Goal: Task Accomplishment & Management: Complete application form

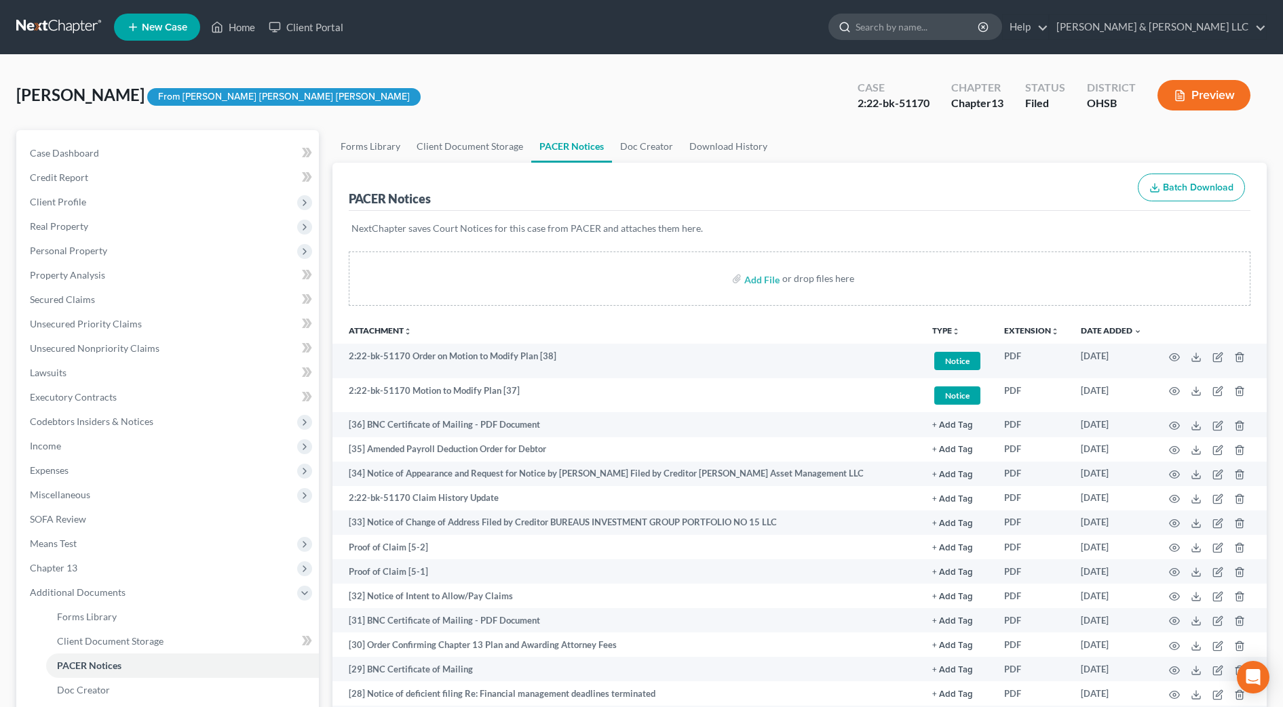
click at [924, 24] on input "search" at bounding box center [917, 26] width 124 height 25
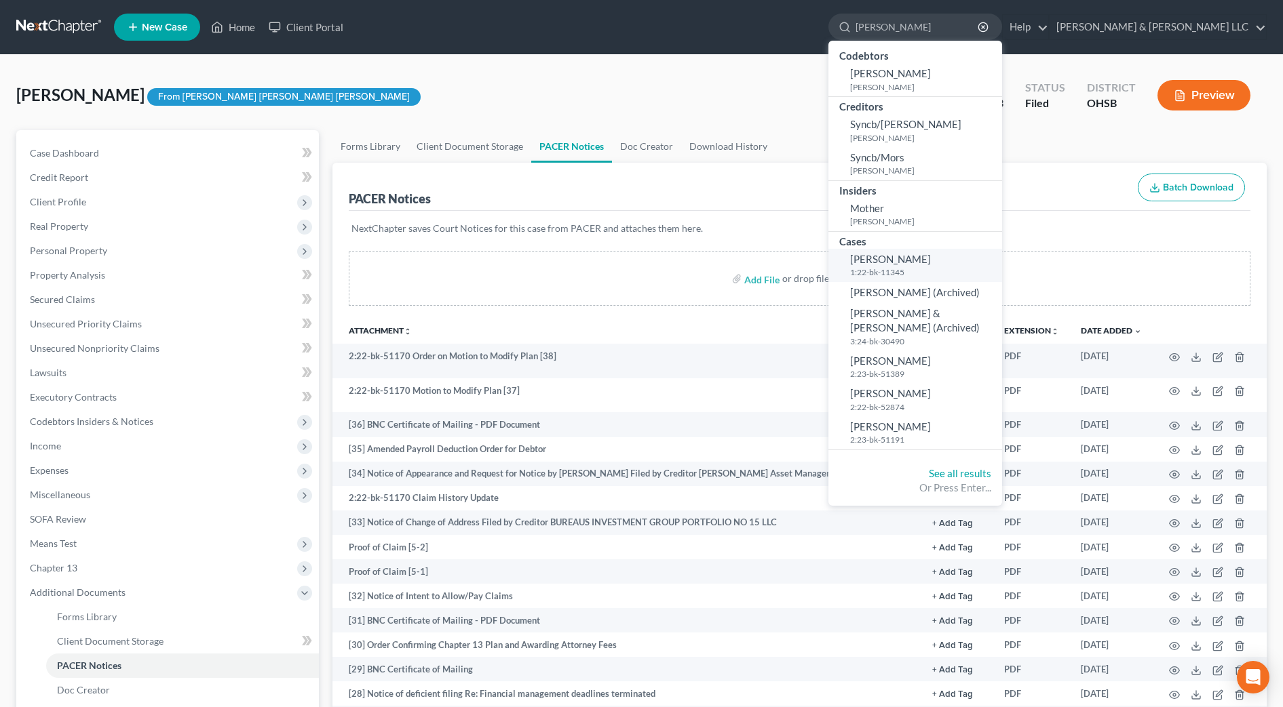
type input "[PERSON_NAME]"
click at [958, 267] on small "1:22-bk-11345" at bounding box center [924, 273] width 149 height 12
select select "4"
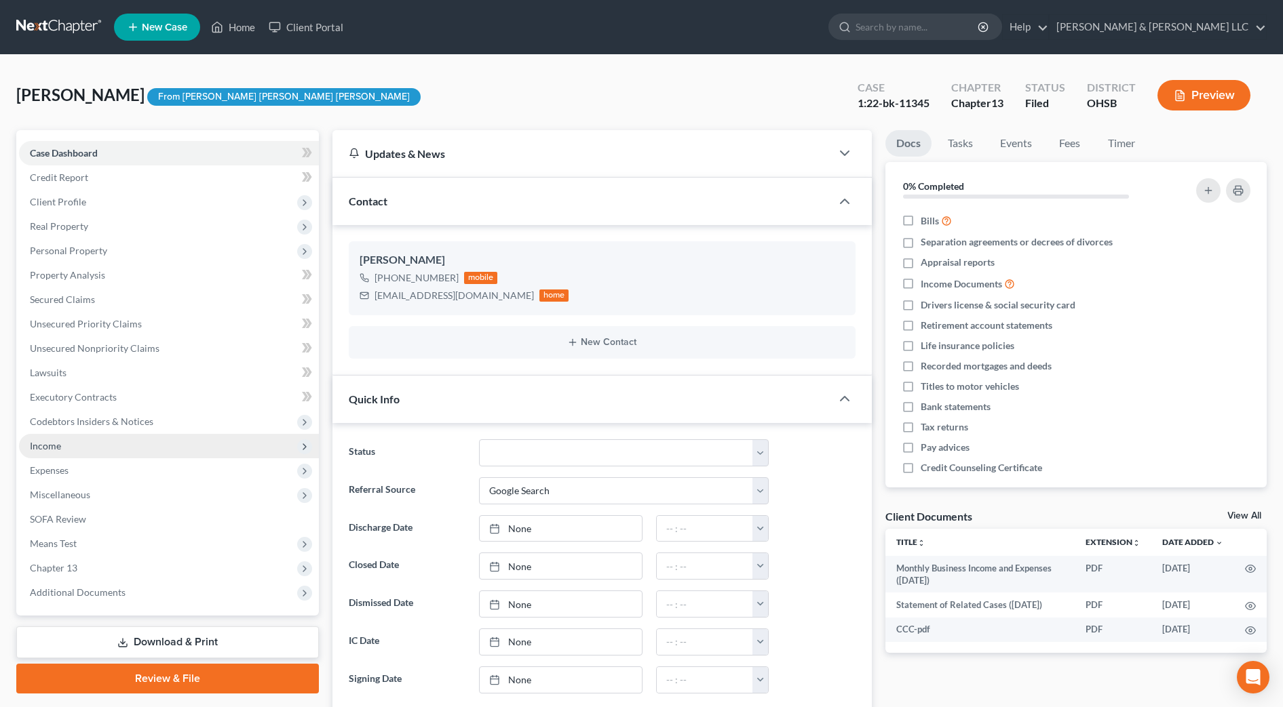
scroll to position [1111, 0]
click at [101, 456] on span "Income" at bounding box center [169, 446] width 300 height 24
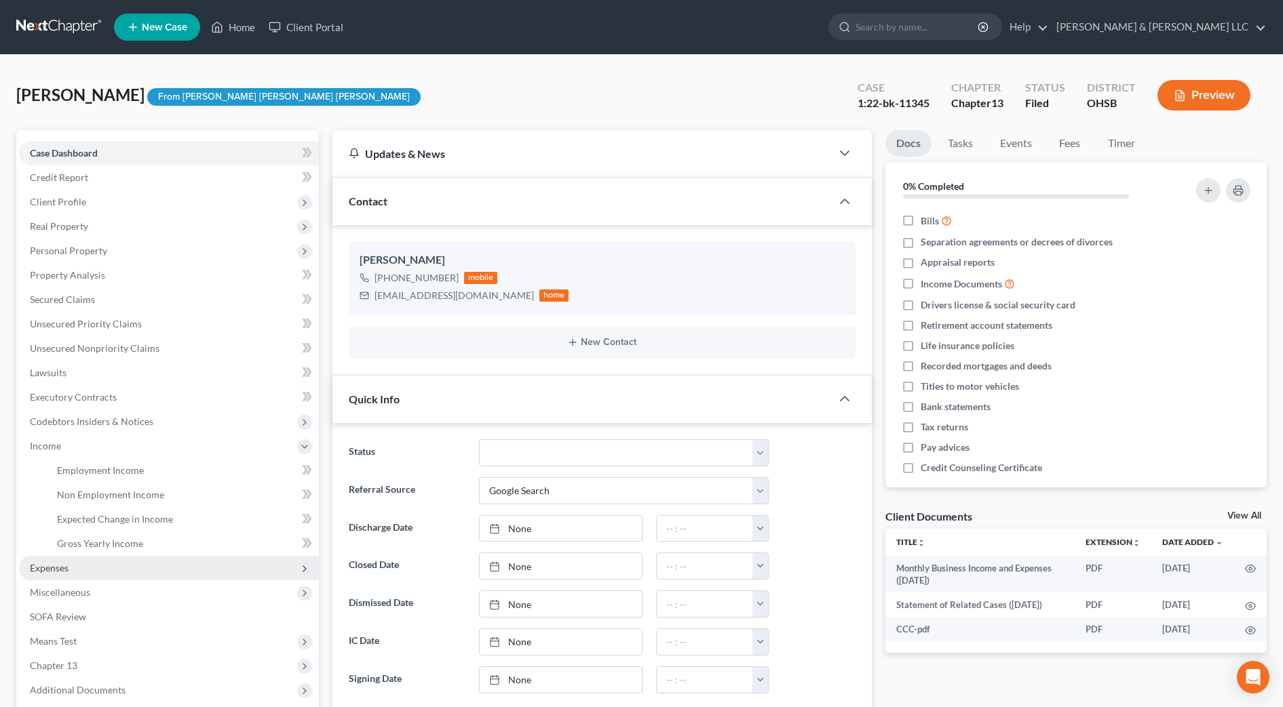
click at [93, 566] on span "Expenses" at bounding box center [169, 568] width 300 height 24
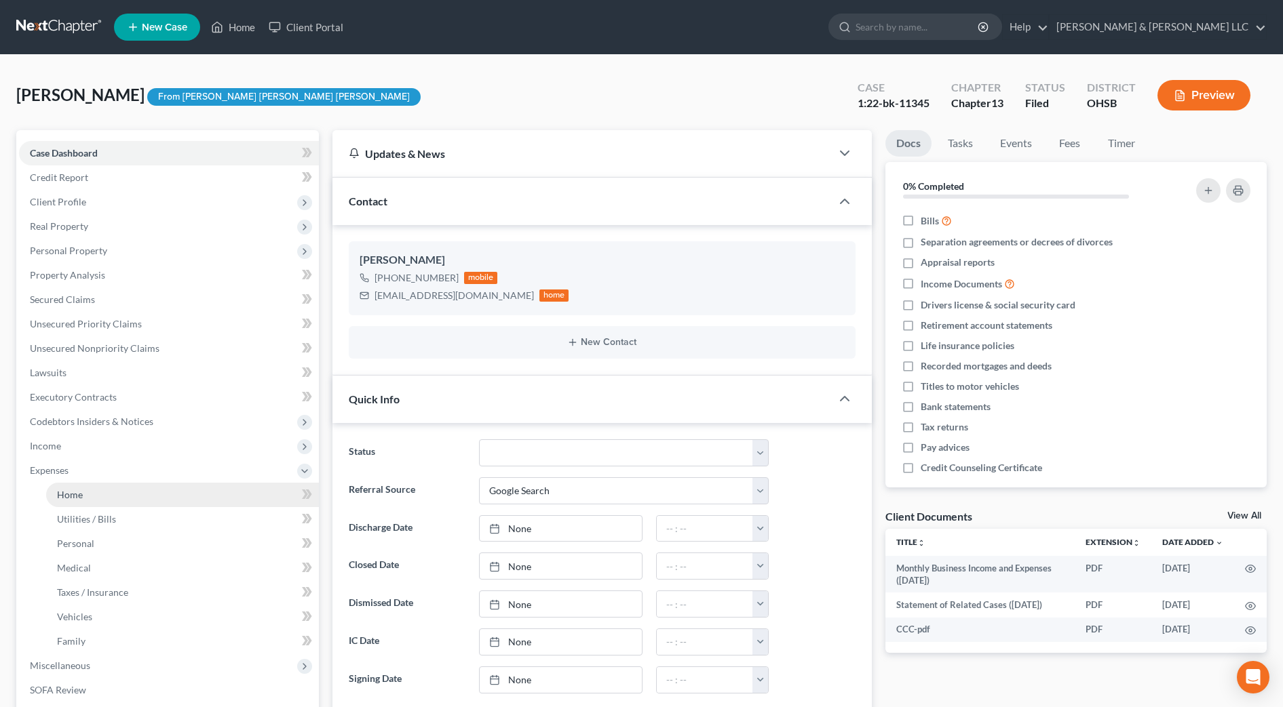
click at [85, 496] on link "Home" at bounding box center [182, 495] width 273 height 24
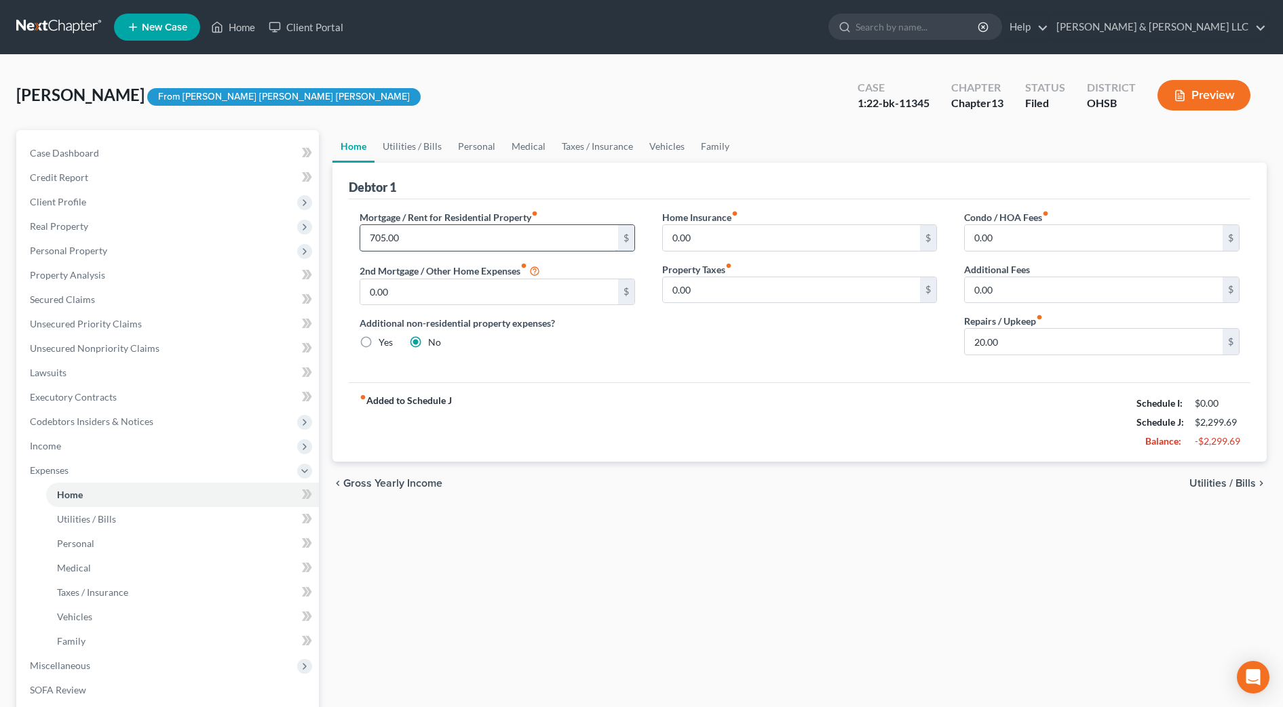
click at [443, 241] on input "705.00" at bounding box center [489, 238] width 258 height 26
type input "840"
click at [407, 149] on link "Utilities / Bills" at bounding box center [411, 146] width 75 height 33
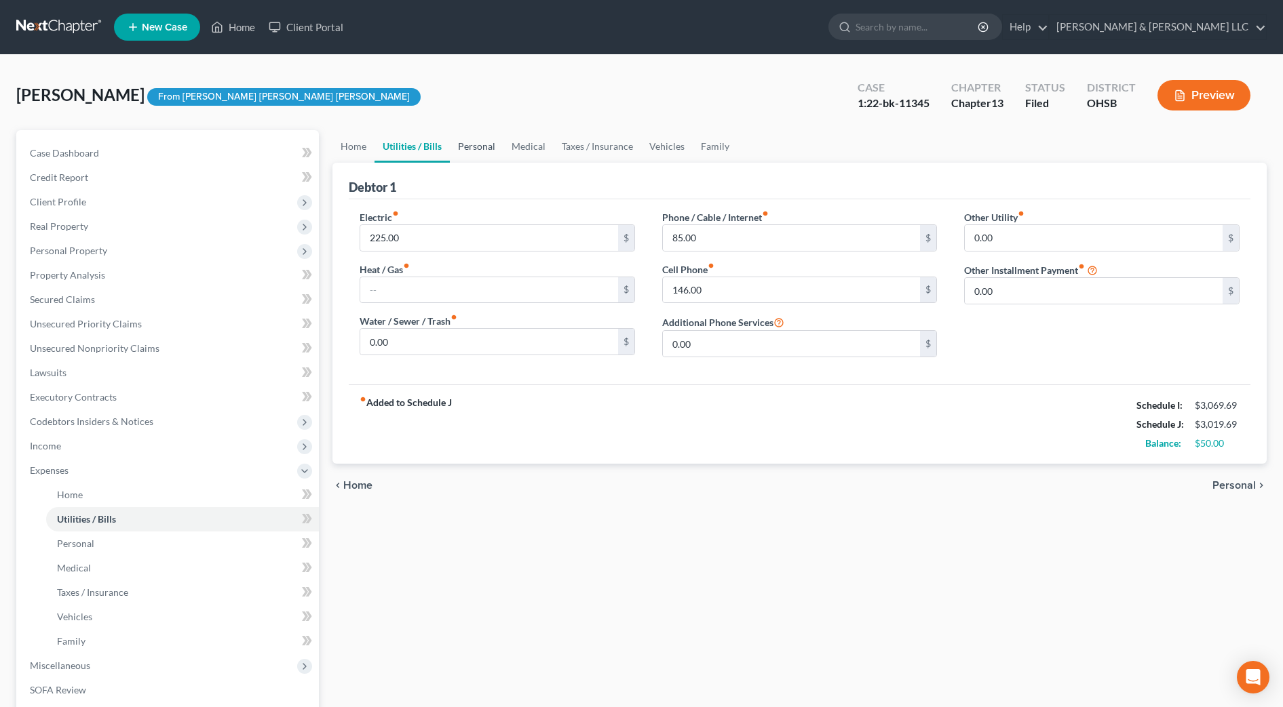
click at [467, 142] on link "Personal" at bounding box center [477, 146] width 54 height 33
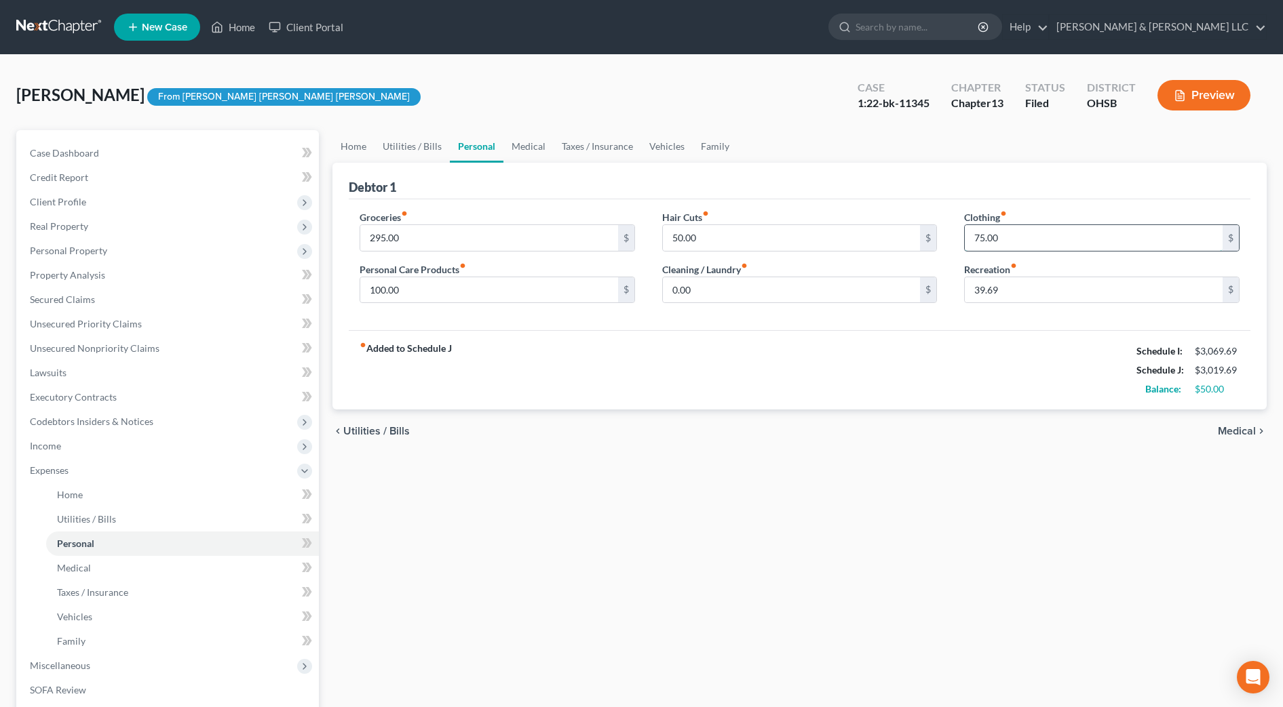
click at [1119, 246] on input "75.00" at bounding box center [1094, 238] width 258 height 26
type input "50"
click at [815, 410] on div "chevron_left Utilities / Bills Medical chevron_right" at bounding box center [799, 431] width 934 height 43
click at [520, 149] on link "Medical" at bounding box center [528, 146] width 50 height 33
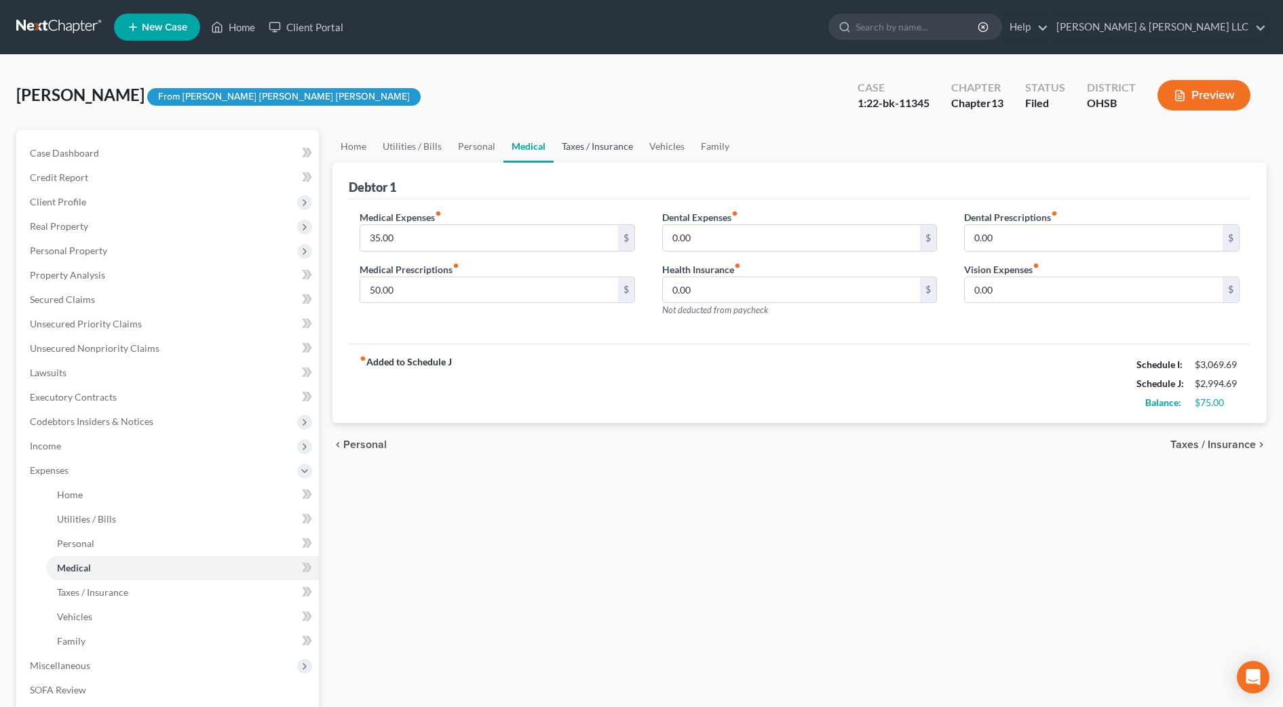
click at [600, 147] on link "Taxes / Insurance" at bounding box center [596, 146] width 87 height 33
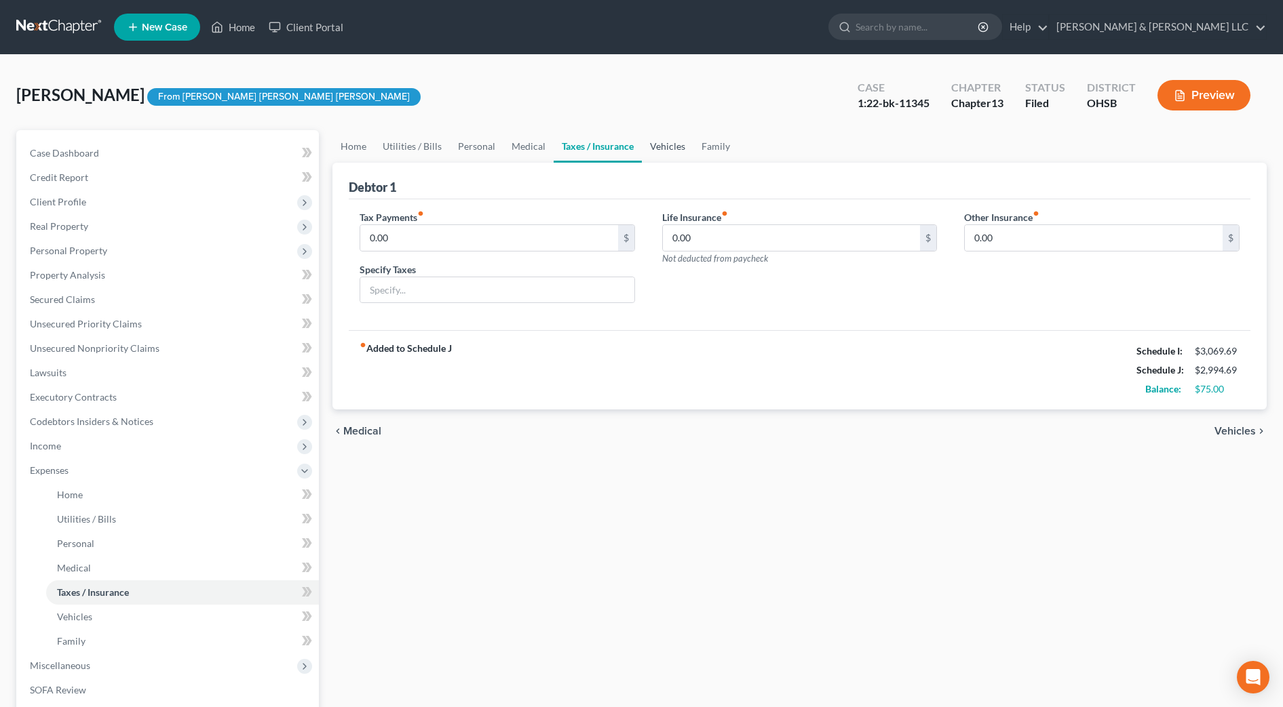
click at [661, 148] on link "Vehicles" at bounding box center [668, 146] width 52 height 33
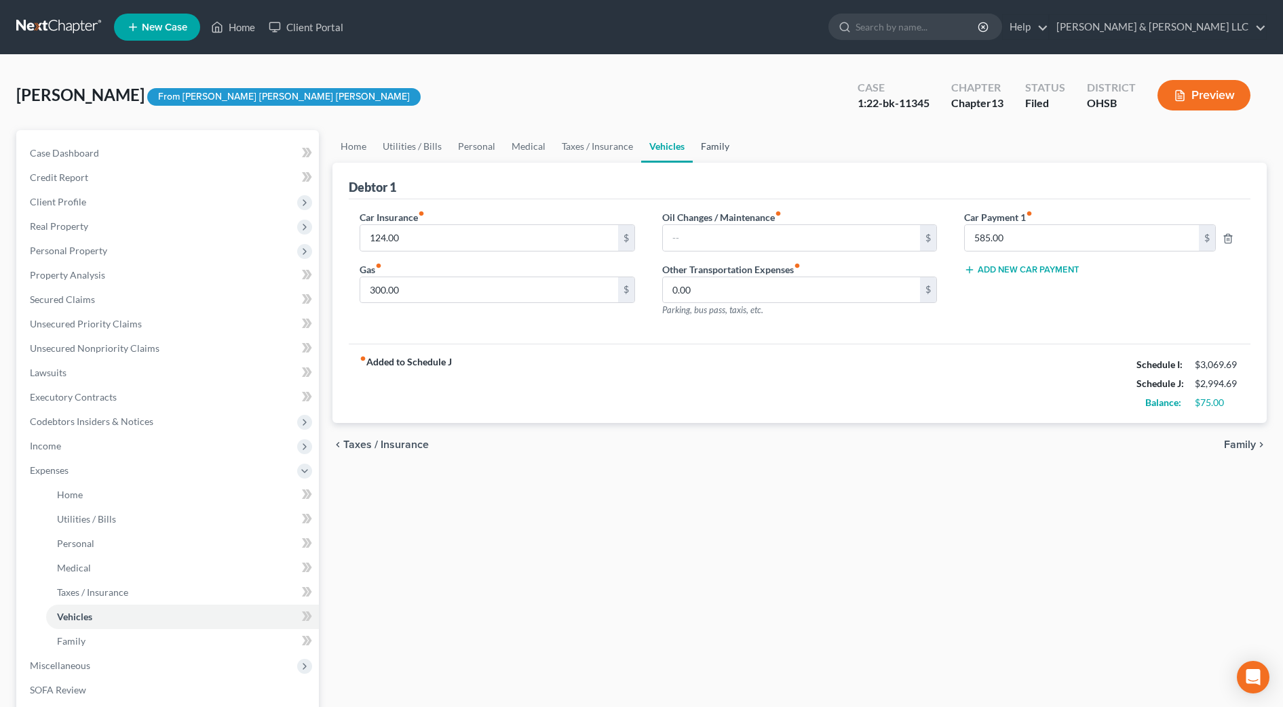
click at [716, 147] on link "Family" at bounding box center [715, 146] width 45 height 33
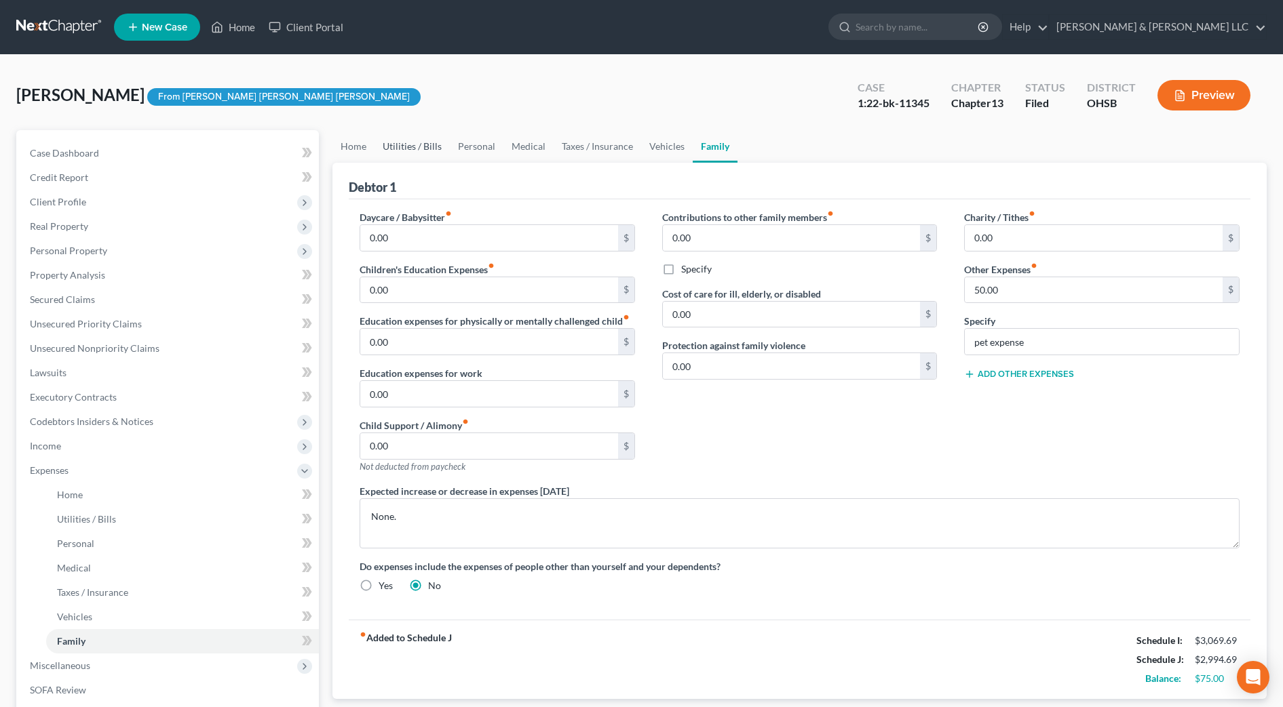
click at [436, 151] on link "Utilities / Bills" at bounding box center [411, 146] width 75 height 33
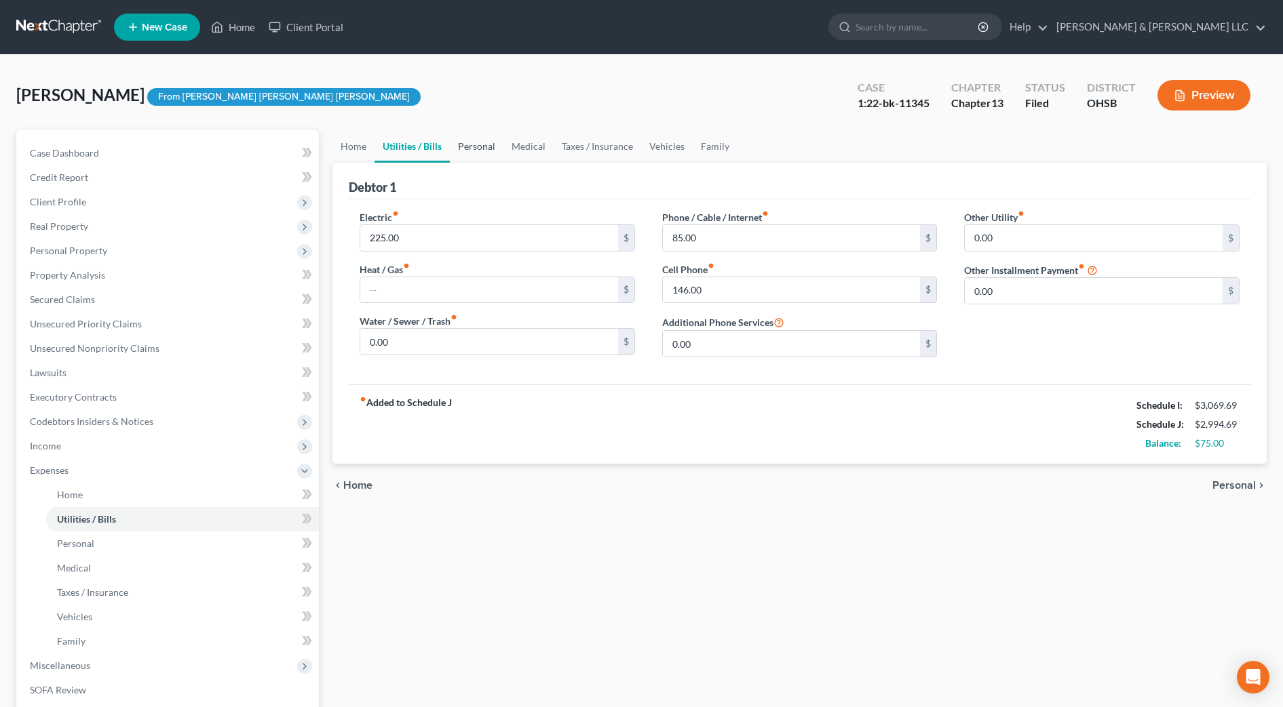
click at [480, 151] on link "Personal" at bounding box center [477, 146] width 54 height 33
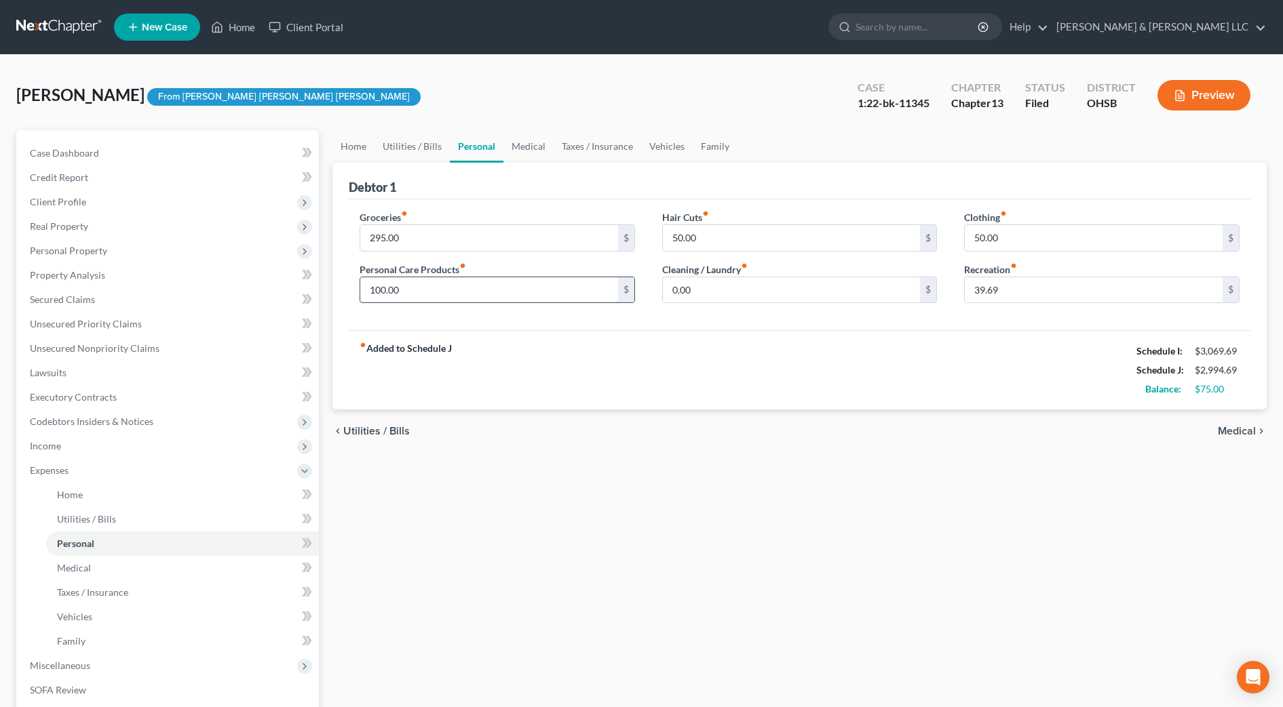
click at [421, 290] on input "100.00" at bounding box center [489, 290] width 258 height 26
type input "75"
click at [893, 355] on div "fiber_manual_record Added to Schedule J Schedule I: $3,069.69 Schedule J: $2,96…" at bounding box center [799, 369] width 901 height 79
click at [539, 145] on link "Medical" at bounding box center [528, 146] width 50 height 33
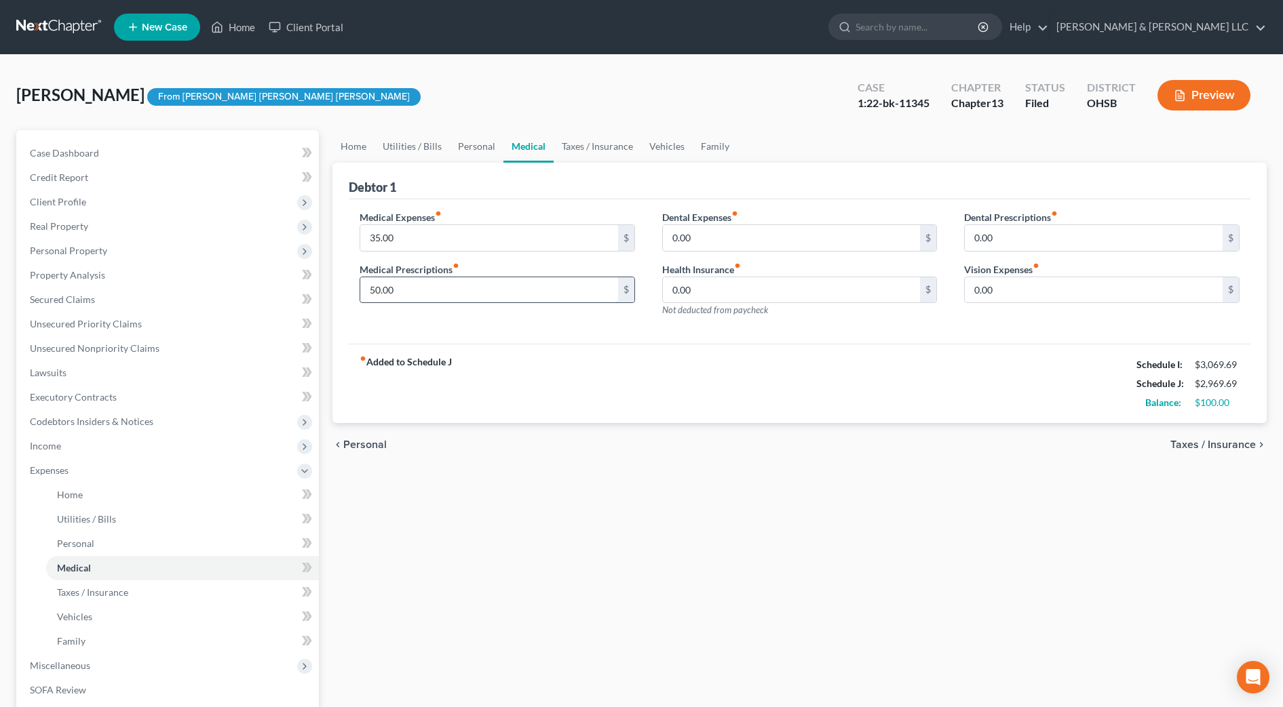
click at [428, 289] on input "50.00" at bounding box center [489, 290] width 258 height 26
click at [357, 155] on link "Home" at bounding box center [353, 146] width 42 height 33
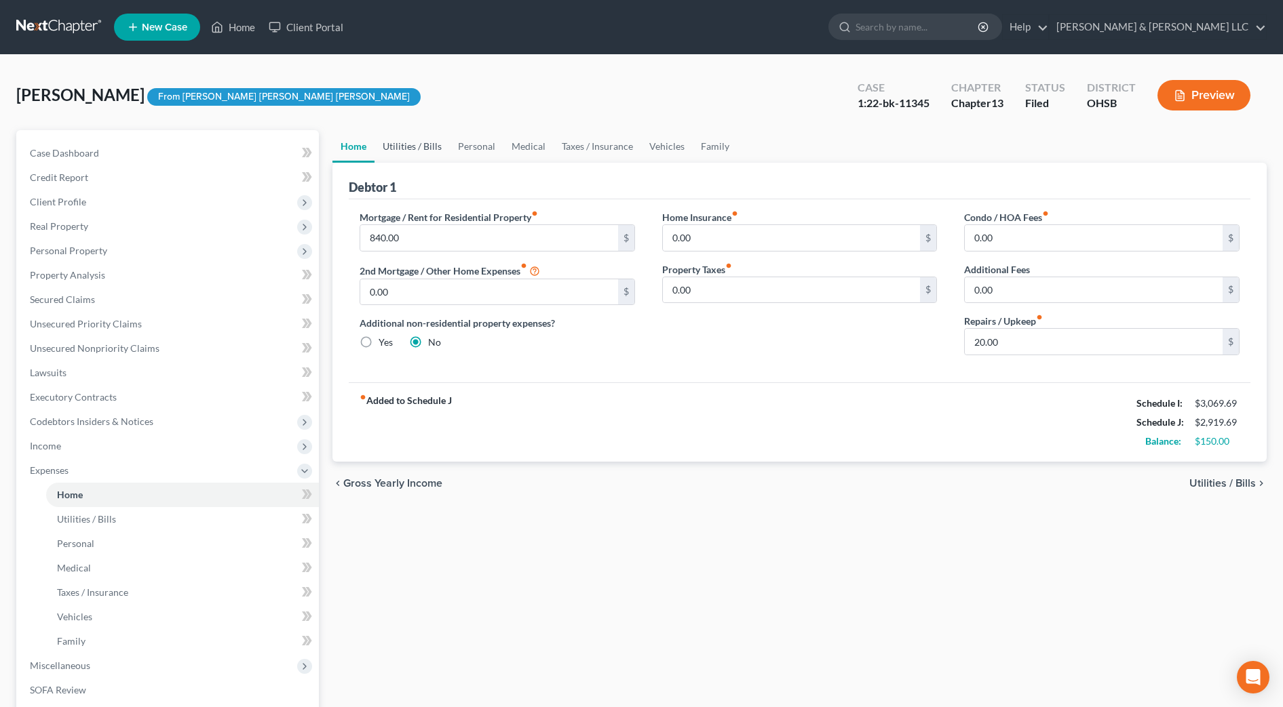
click at [408, 144] on link "Utilities / Bills" at bounding box center [411, 146] width 75 height 33
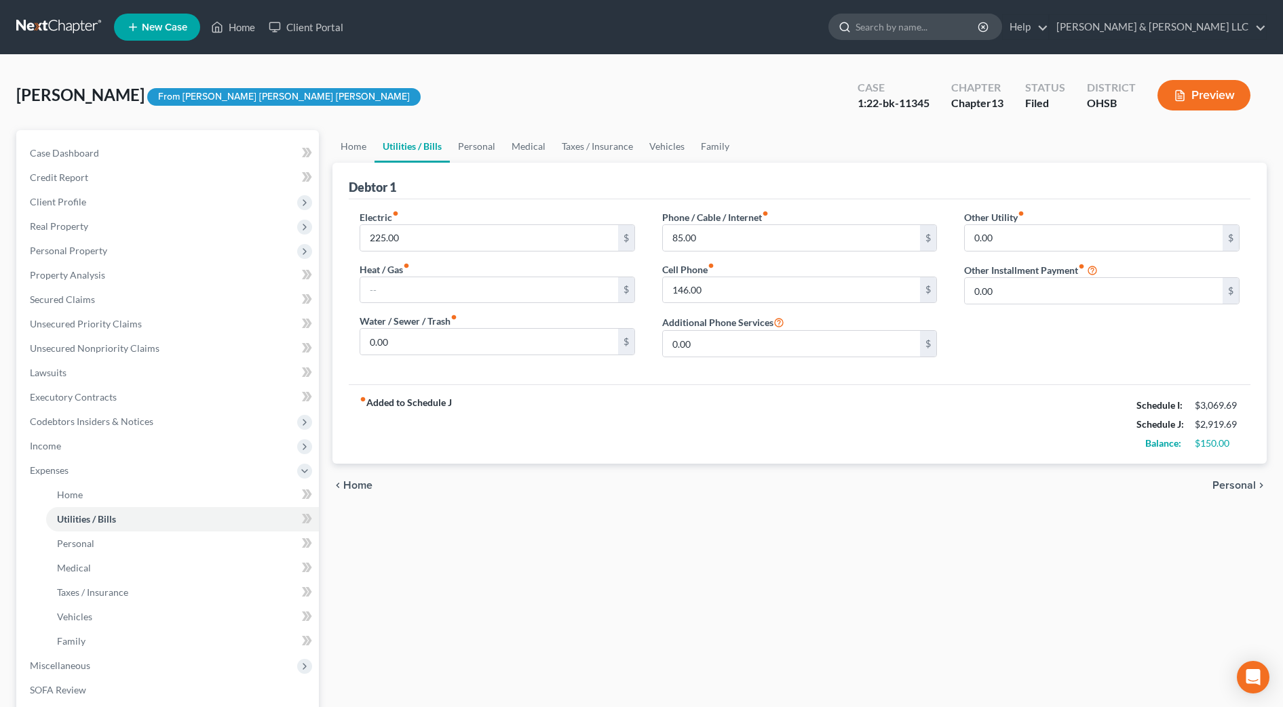
click at [964, 28] on input "search" at bounding box center [917, 26] width 124 height 25
click at [721, 151] on link "Family" at bounding box center [715, 146] width 45 height 33
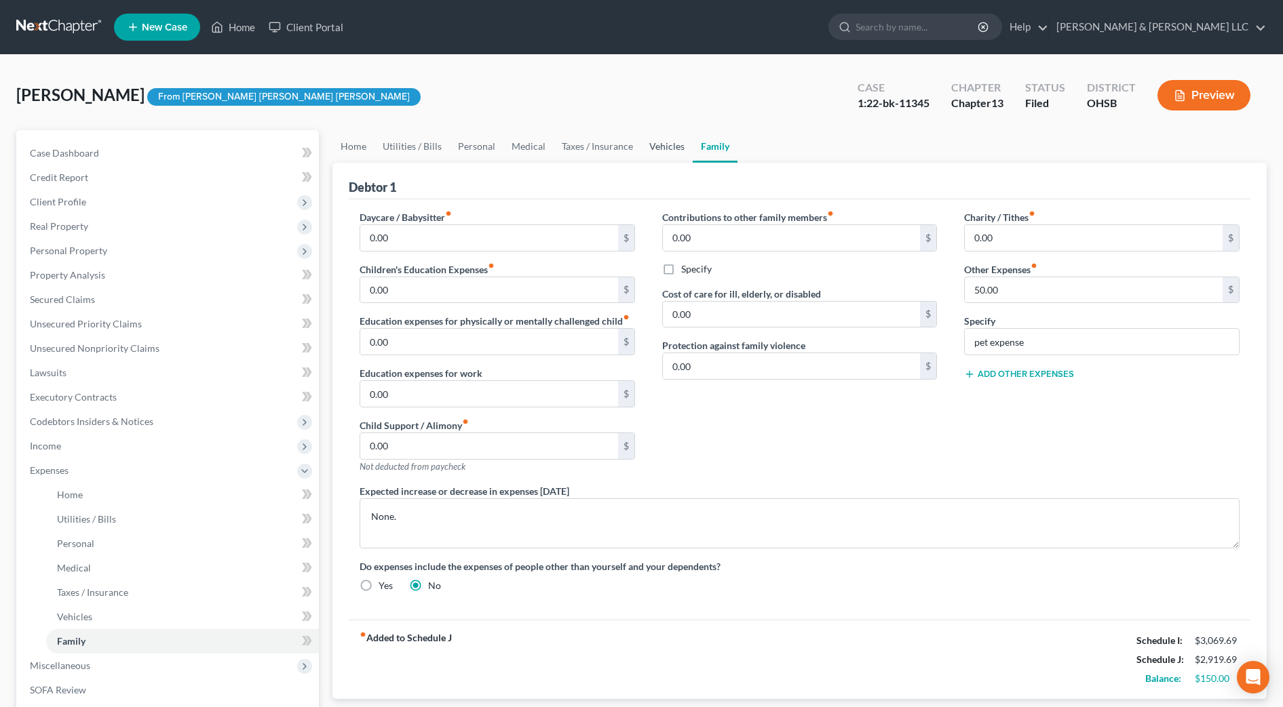
click at [674, 151] on link "Vehicles" at bounding box center [667, 146] width 52 height 33
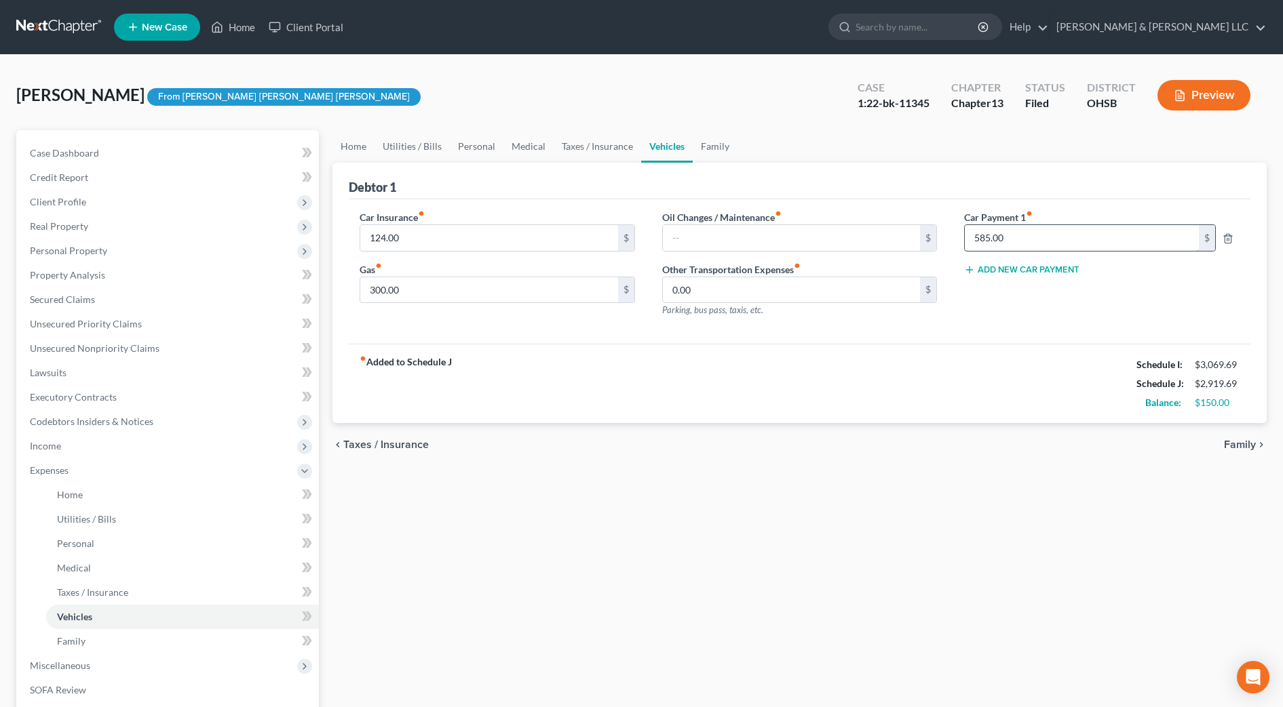
click at [1039, 231] on input "585.00" at bounding box center [1081, 238] width 233 height 26
click at [724, 147] on link "Family" at bounding box center [715, 146] width 45 height 33
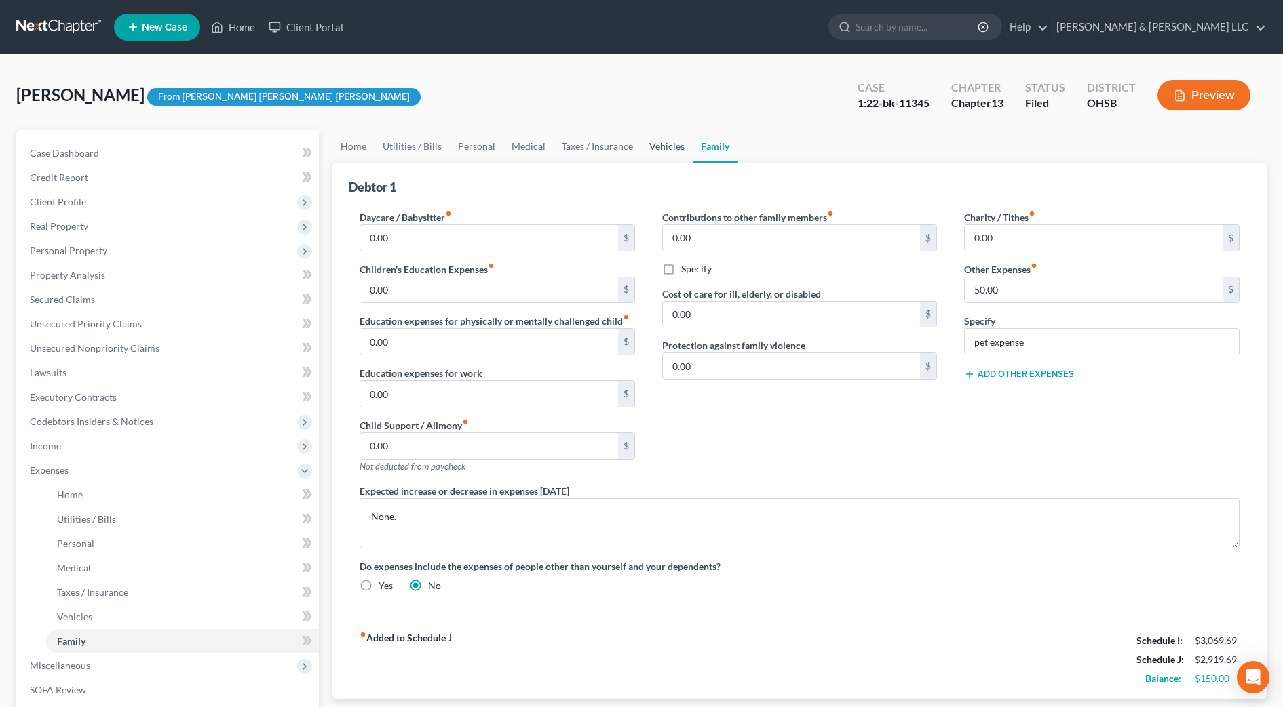
click at [661, 152] on link "Vehicles" at bounding box center [667, 146] width 52 height 33
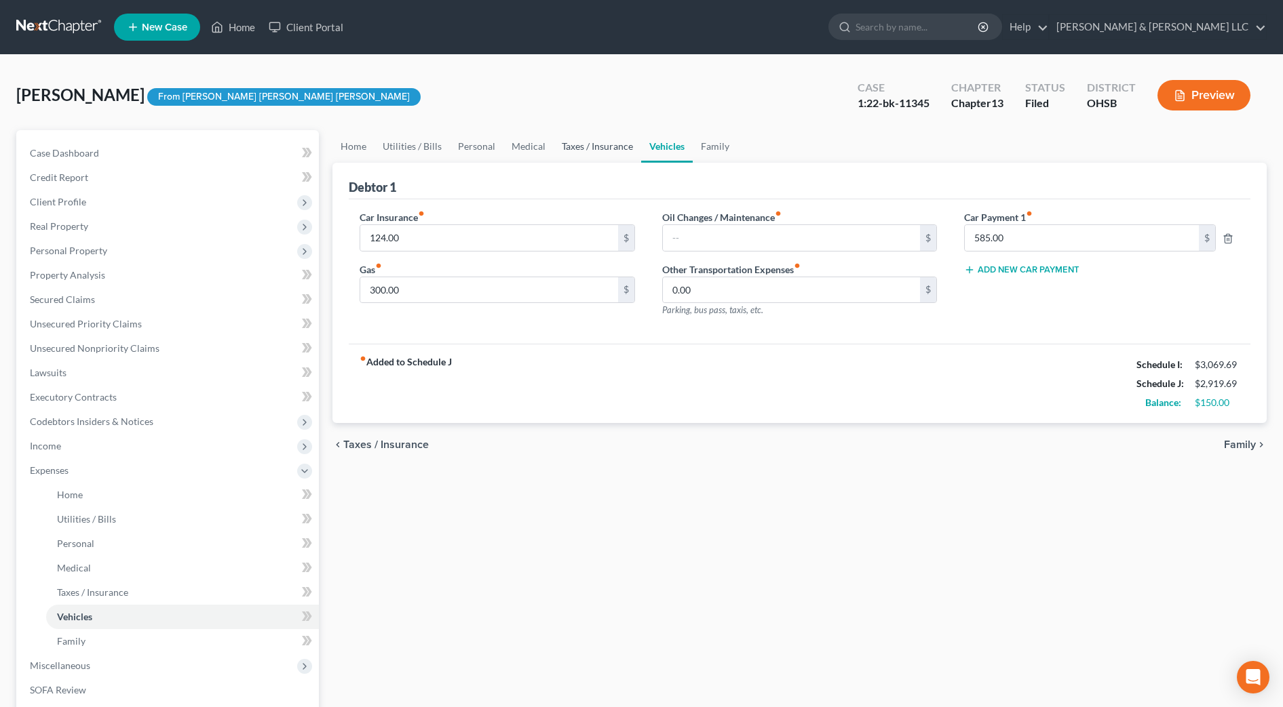
click at [598, 146] on link "Taxes / Insurance" at bounding box center [596, 146] width 87 height 33
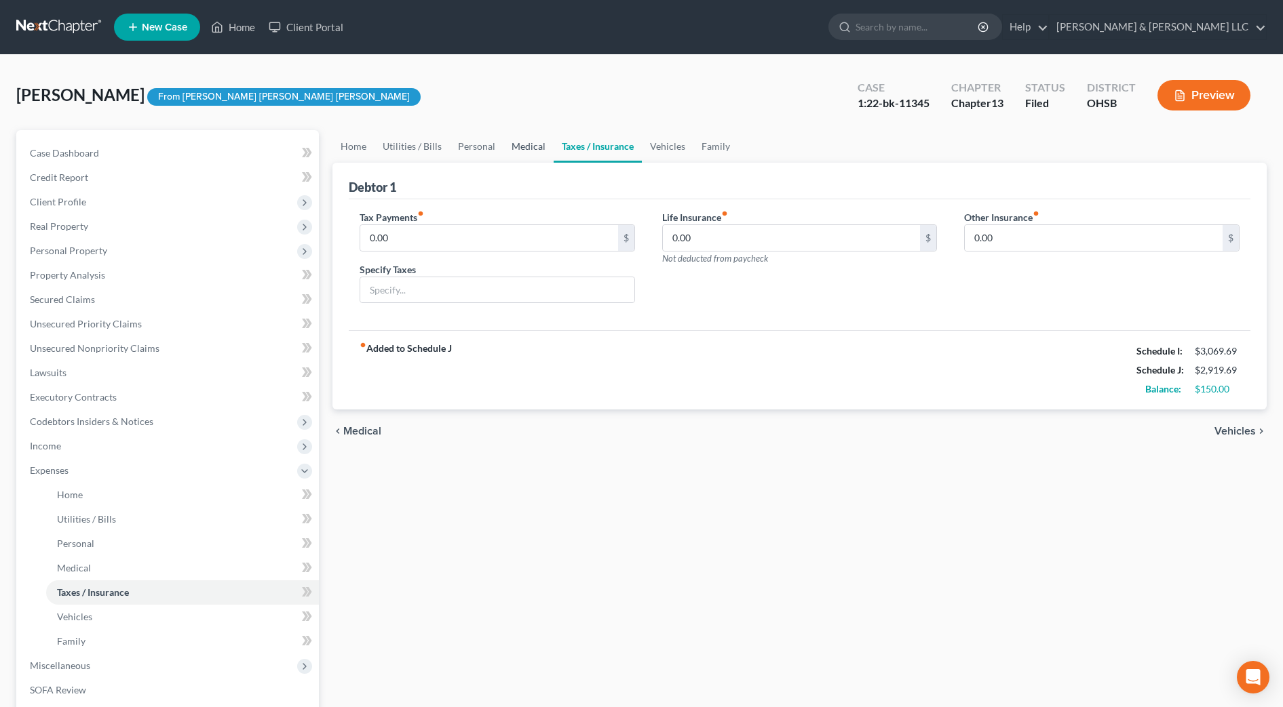
click at [522, 154] on link "Medical" at bounding box center [528, 146] width 50 height 33
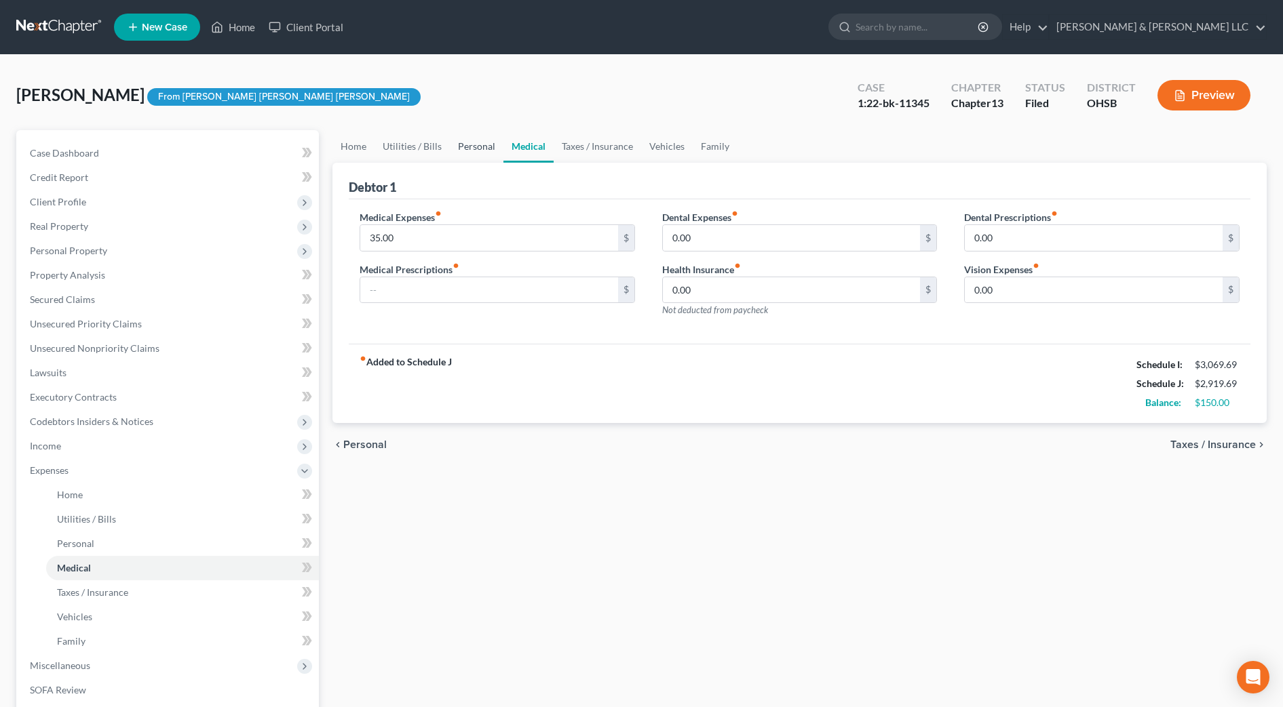
click at [486, 153] on link "Personal" at bounding box center [477, 146] width 54 height 33
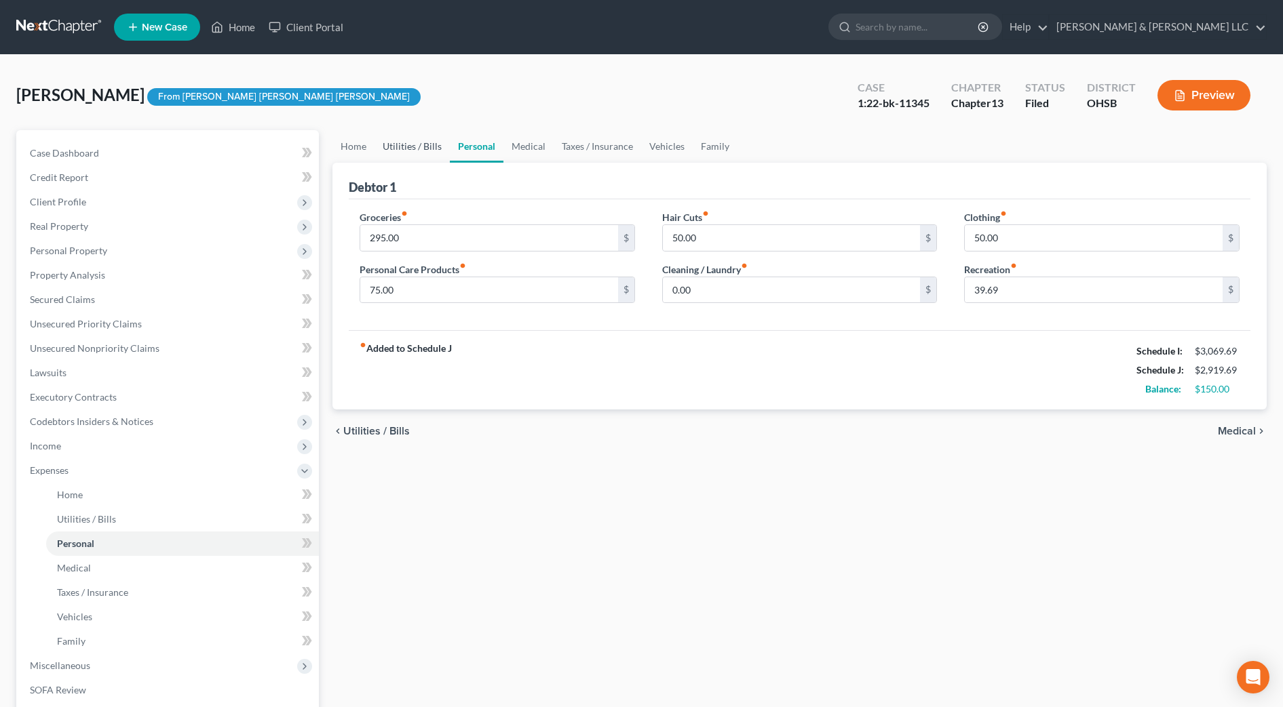
click at [412, 151] on link "Utilities / Bills" at bounding box center [411, 146] width 75 height 33
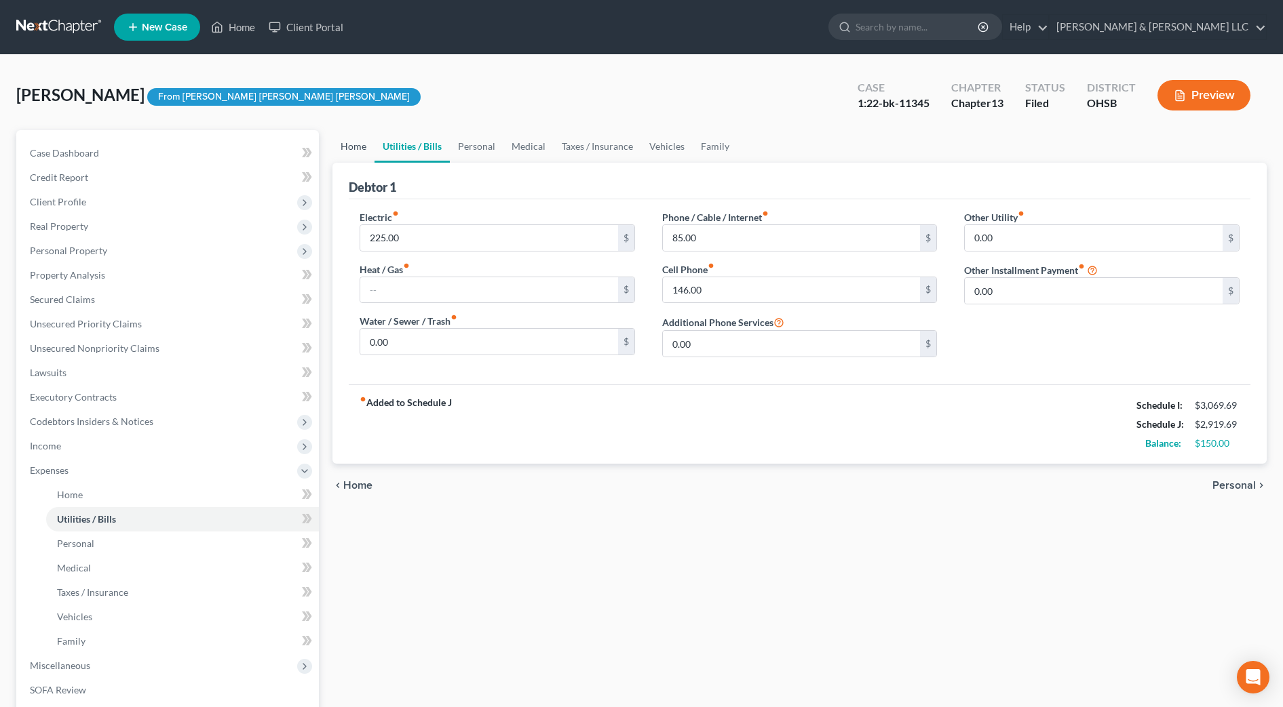
click at [349, 149] on link "Home" at bounding box center [353, 146] width 42 height 33
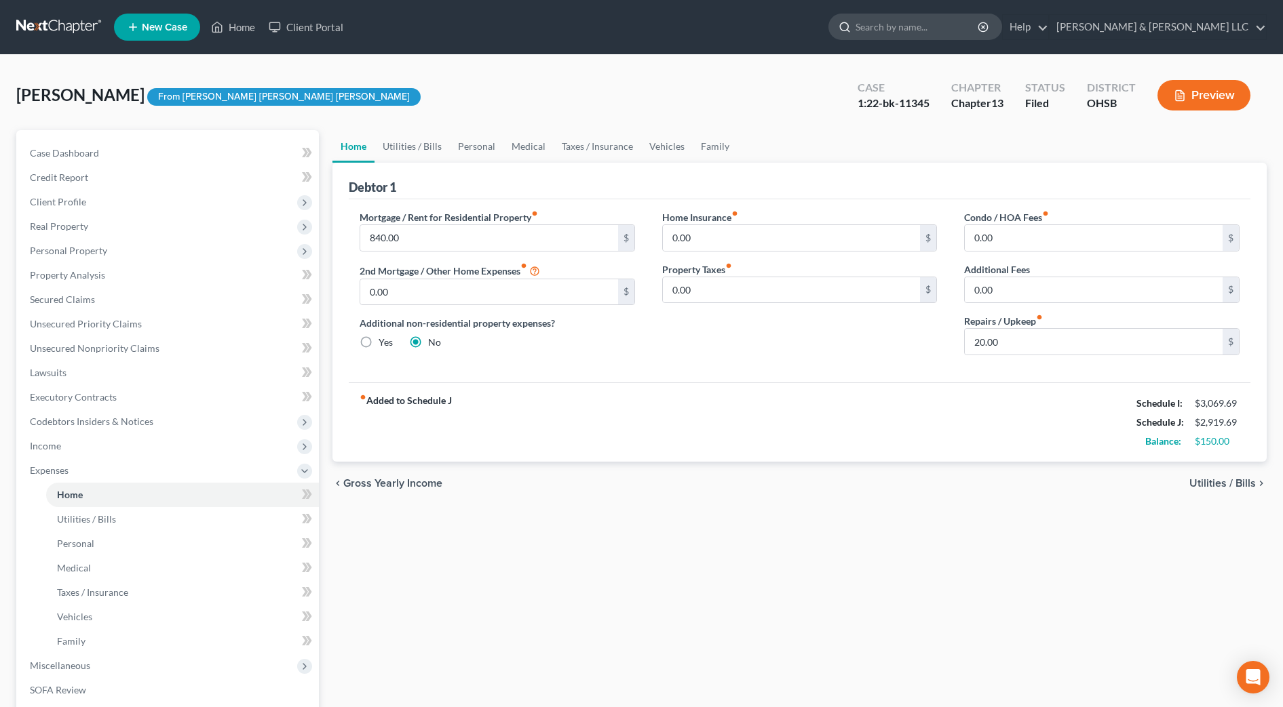
click at [979, 26] on input "search" at bounding box center [917, 26] width 124 height 25
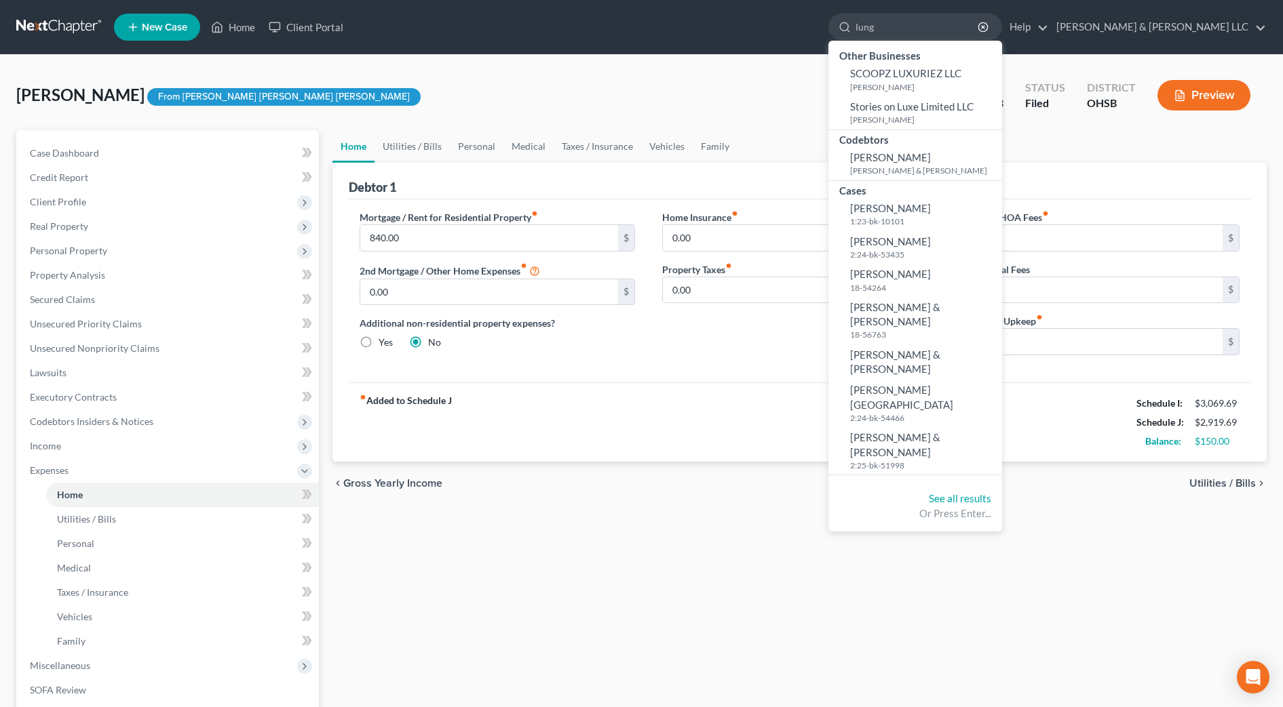
type input "lung"
click at [931, 214] on span "[PERSON_NAME]" at bounding box center [890, 208] width 81 height 12
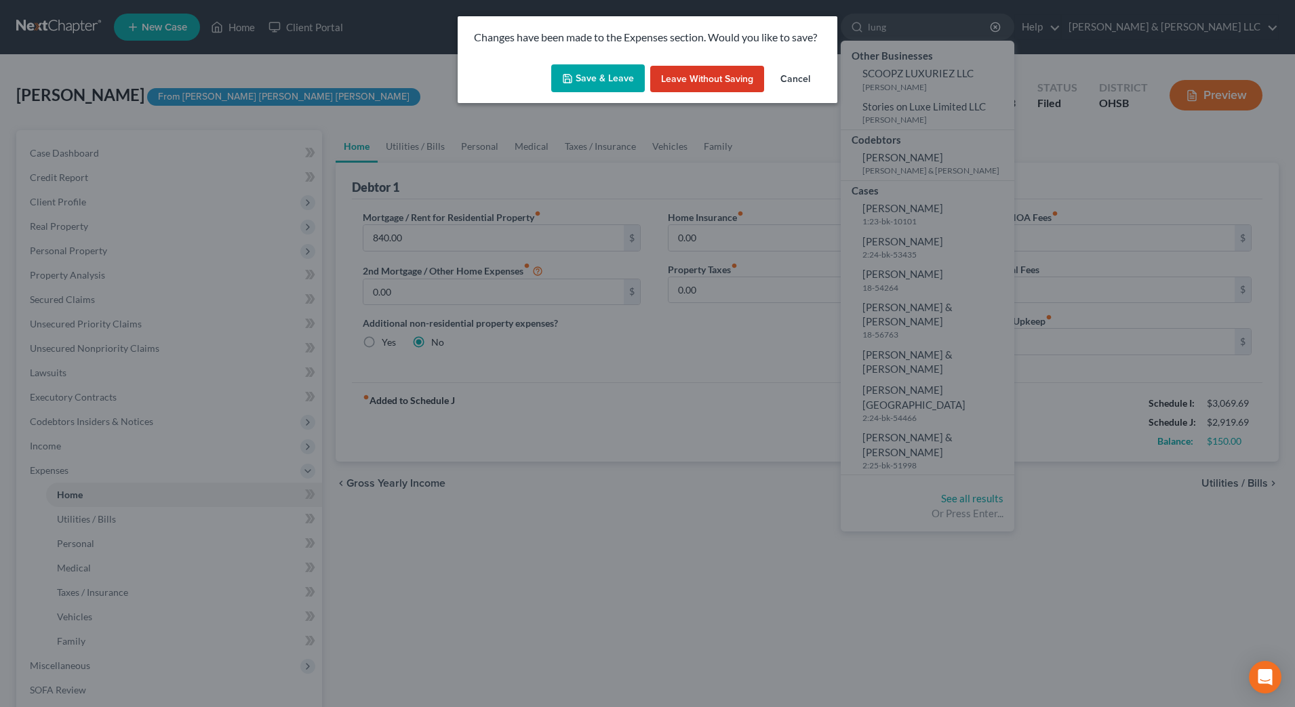
click at [624, 81] on button "Save & Leave" at bounding box center [598, 78] width 94 height 28
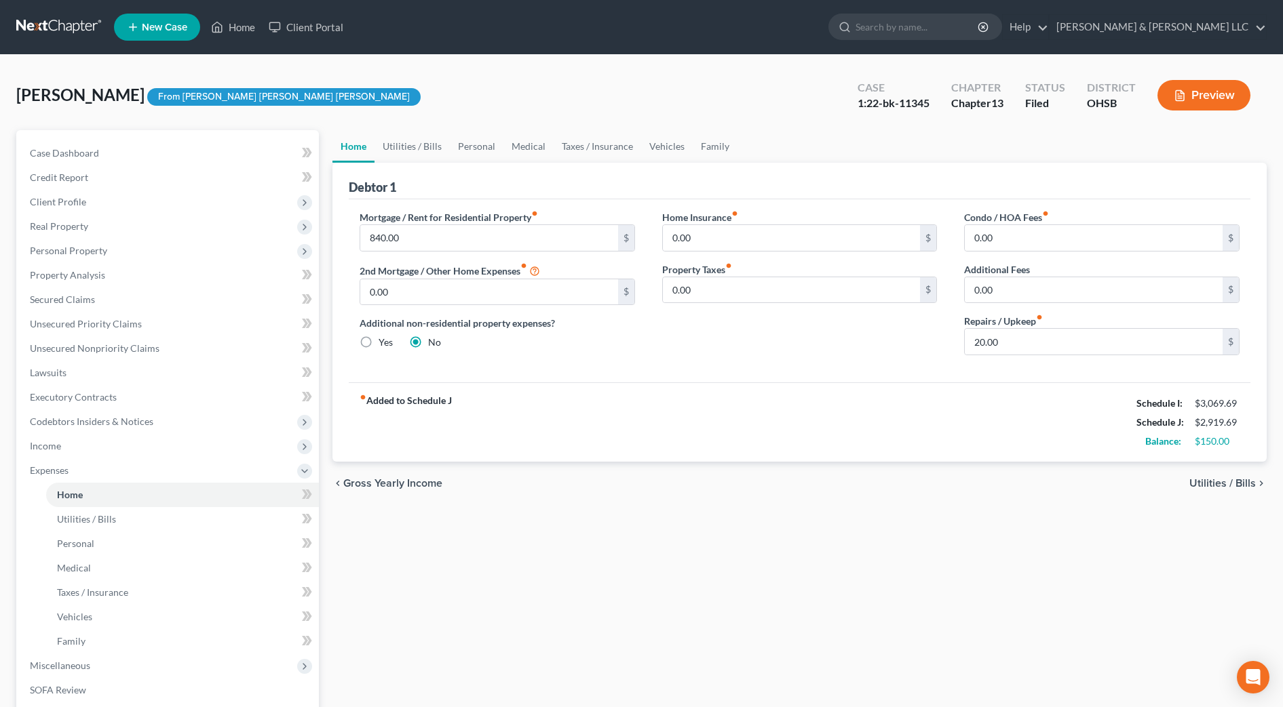
select select "4"
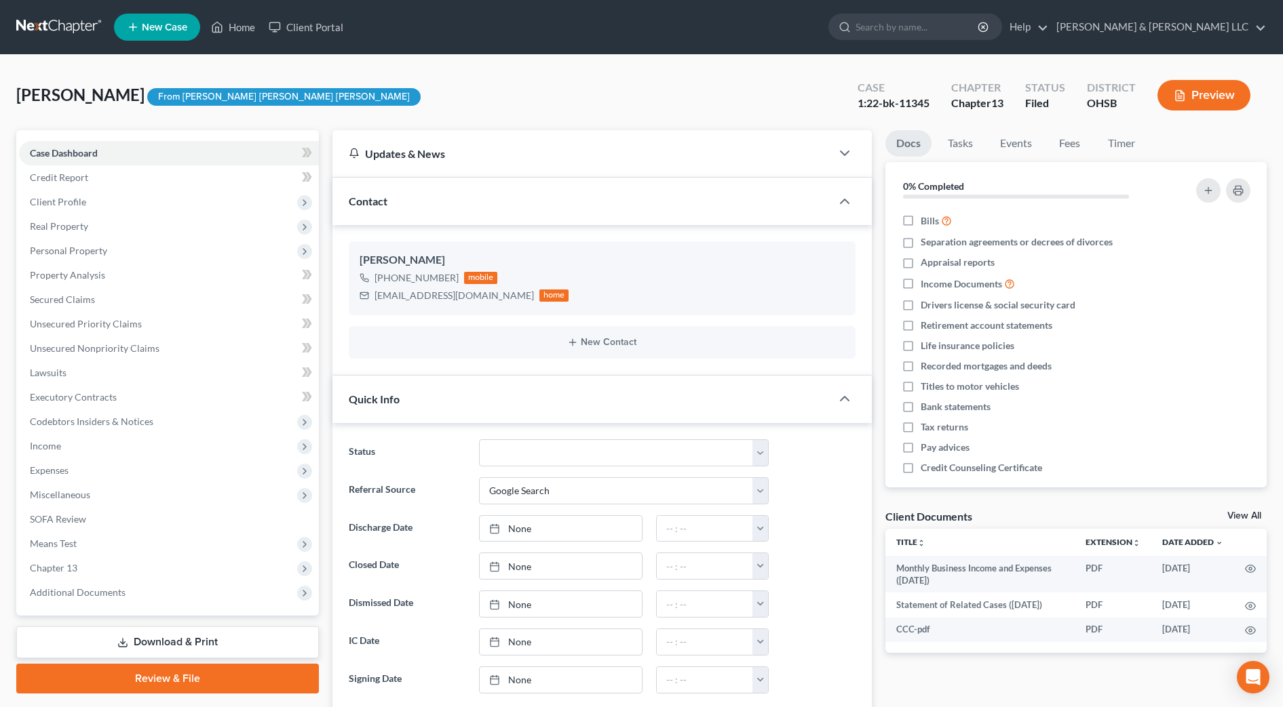
scroll to position [1111, 0]
click at [94, 598] on span "Additional Documents" at bounding box center [78, 593] width 96 height 12
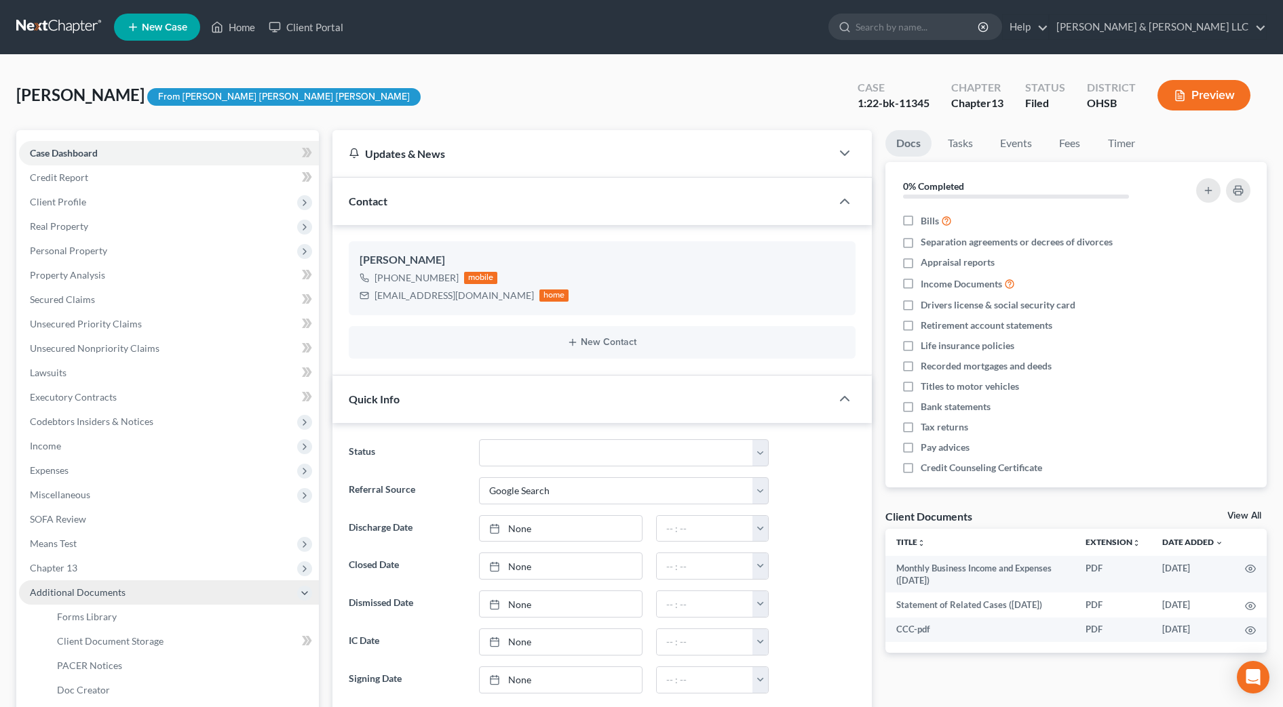
scroll to position [85, 0]
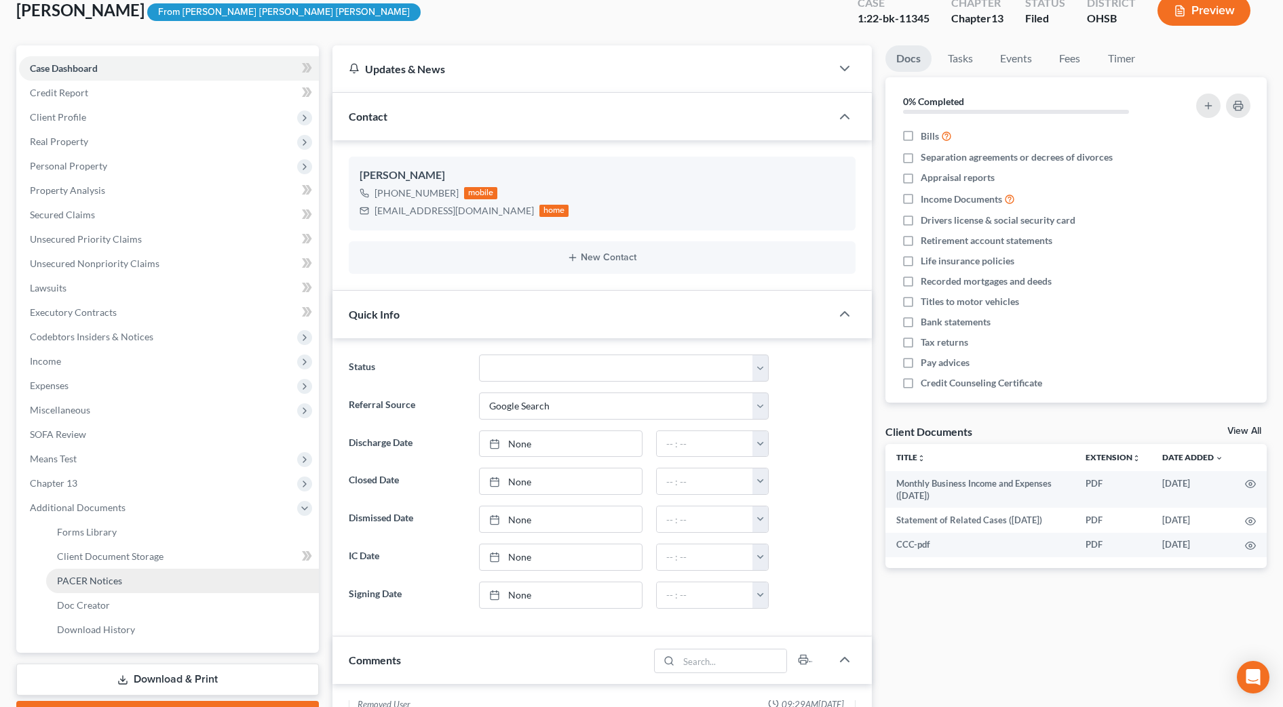
click at [96, 589] on link "PACER Notices" at bounding box center [182, 581] width 273 height 24
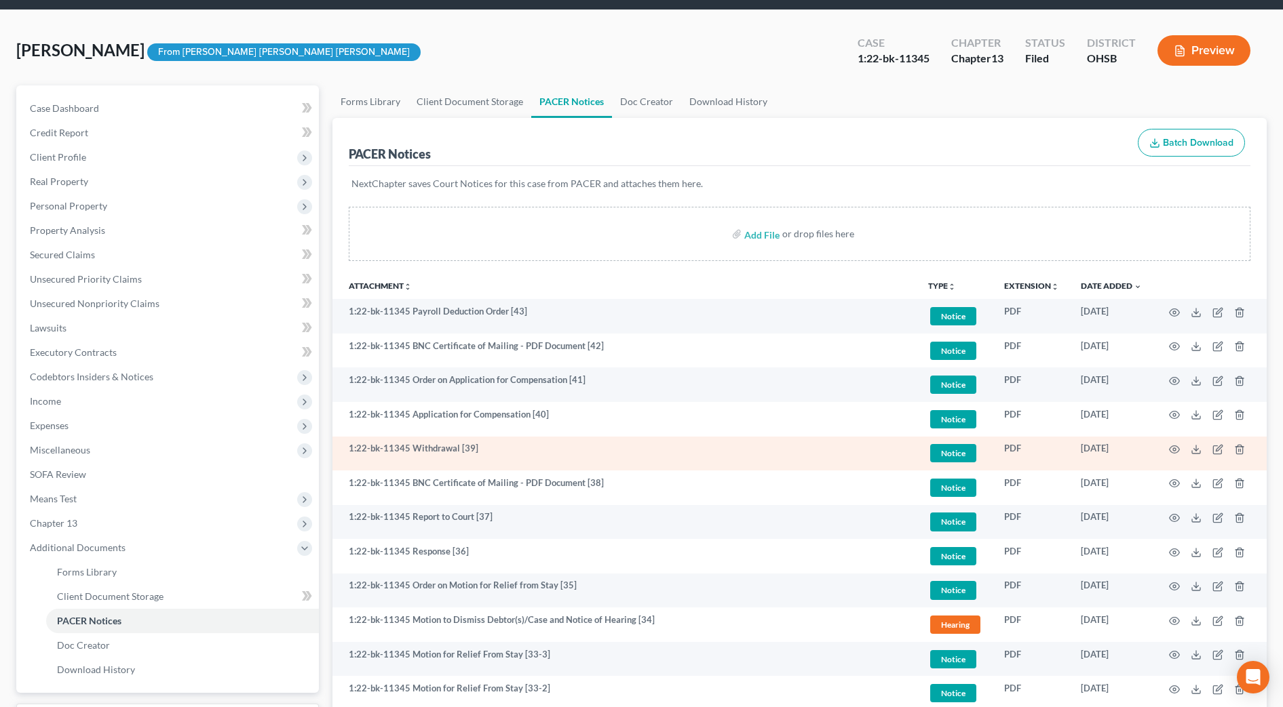
scroll to position [85, 0]
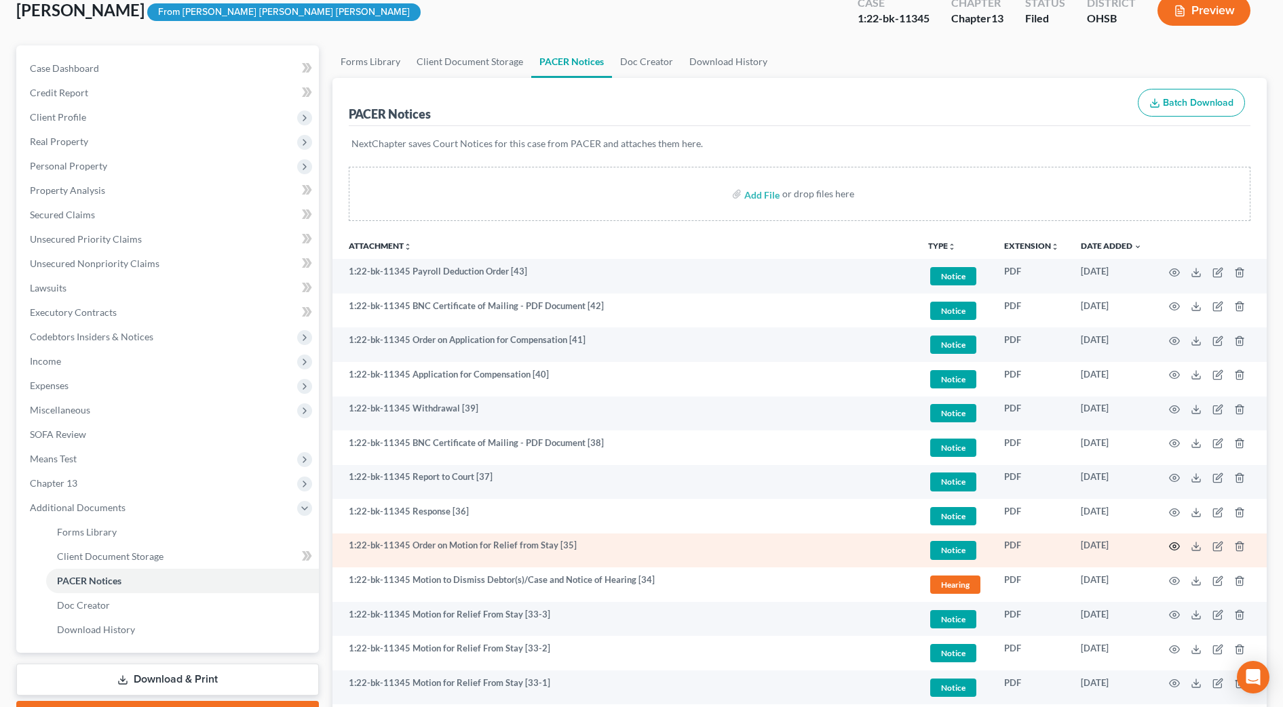
click at [1173, 545] on circle "button" at bounding box center [1174, 546] width 3 height 3
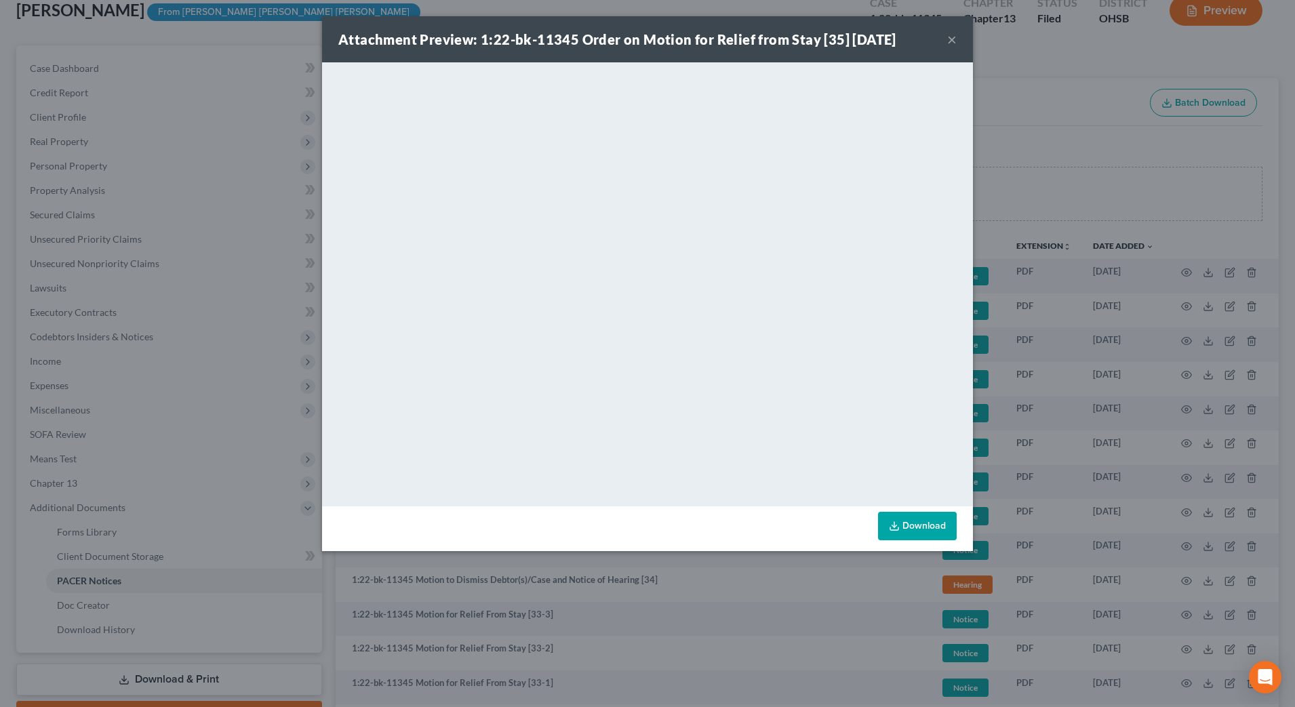
click at [953, 43] on button "×" at bounding box center [952, 39] width 9 height 16
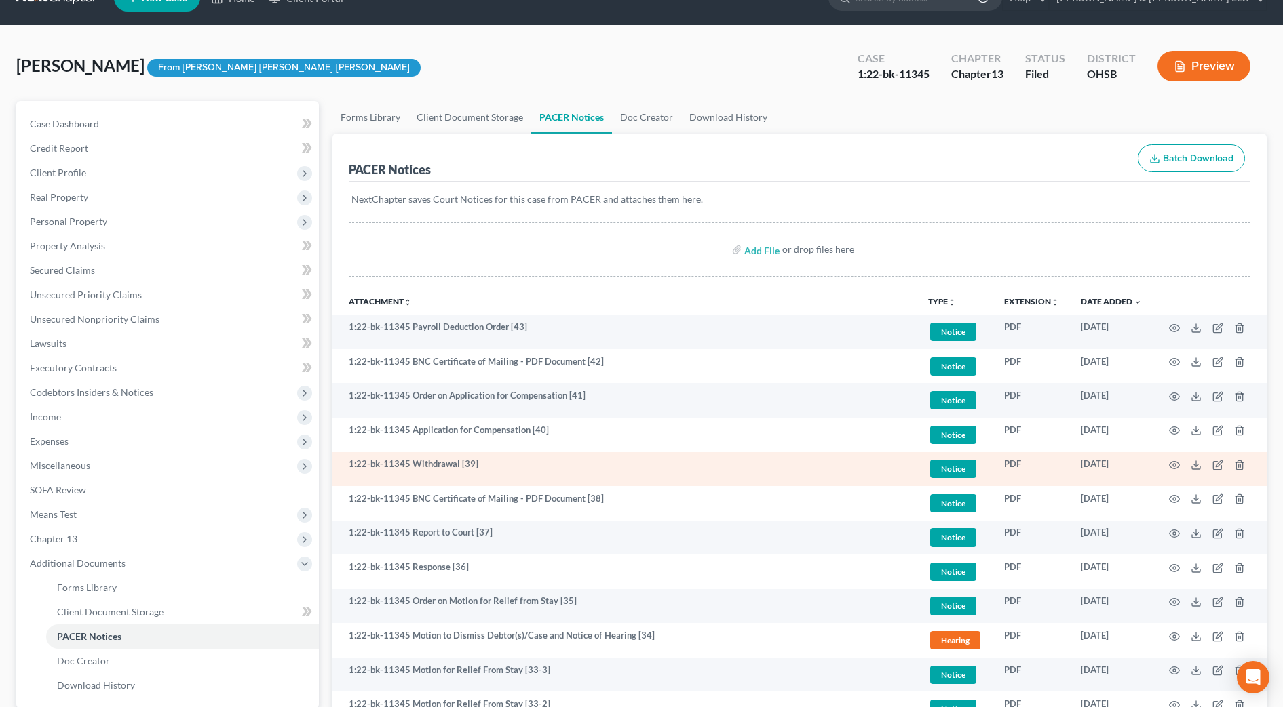
scroll to position [0, 0]
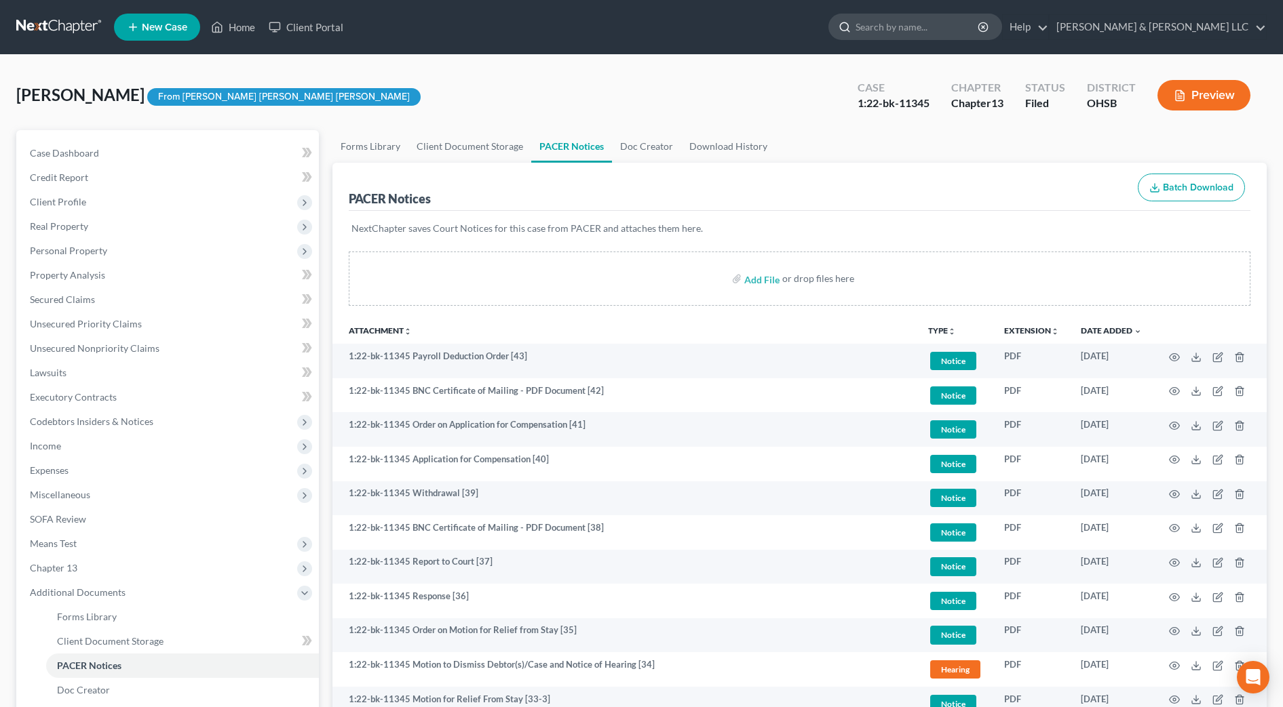
click at [960, 24] on input "search" at bounding box center [917, 26] width 124 height 25
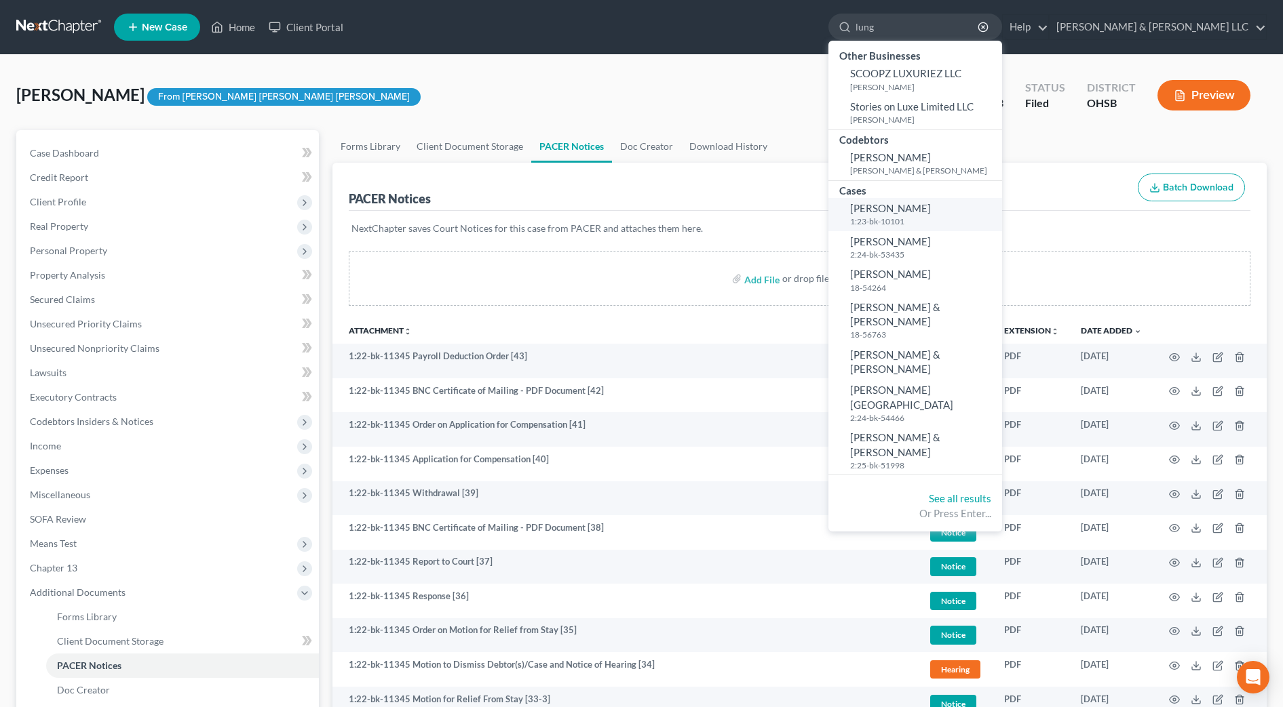
type input "lung"
click at [931, 209] on span "[PERSON_NAME]" at bounding box center [890, 208] width 81 height 12
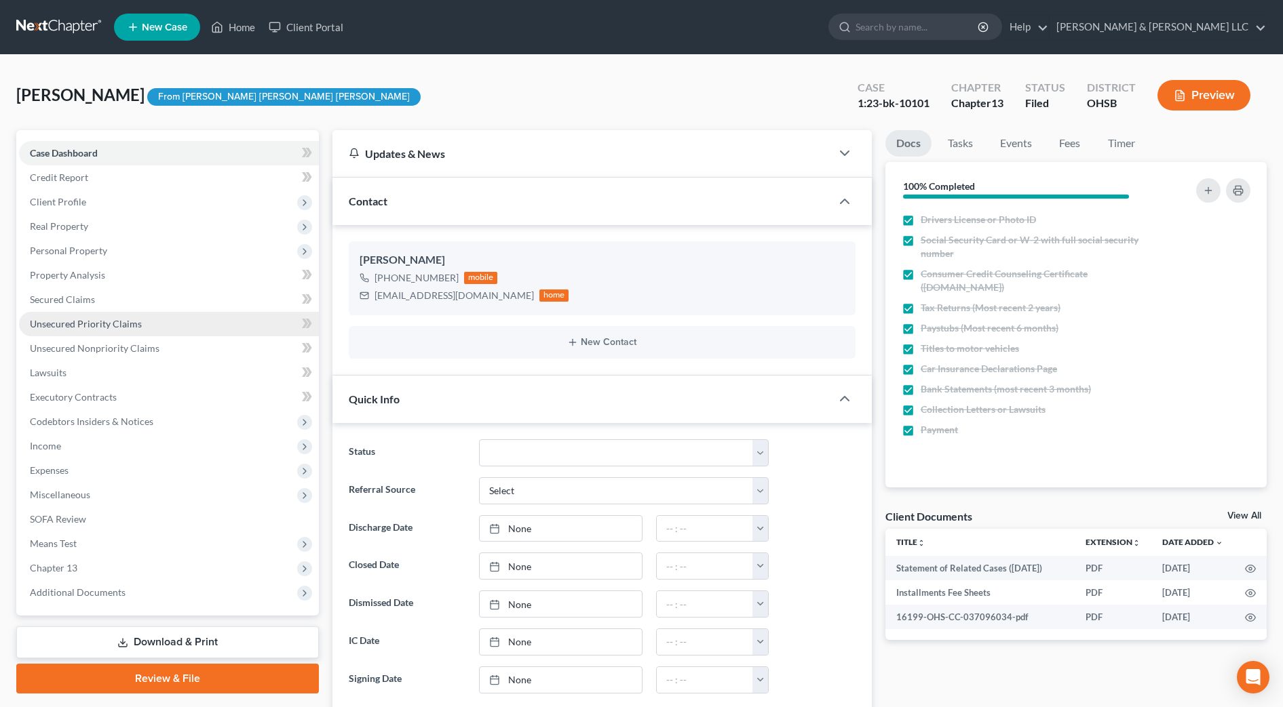
scroll to position [116, 0]
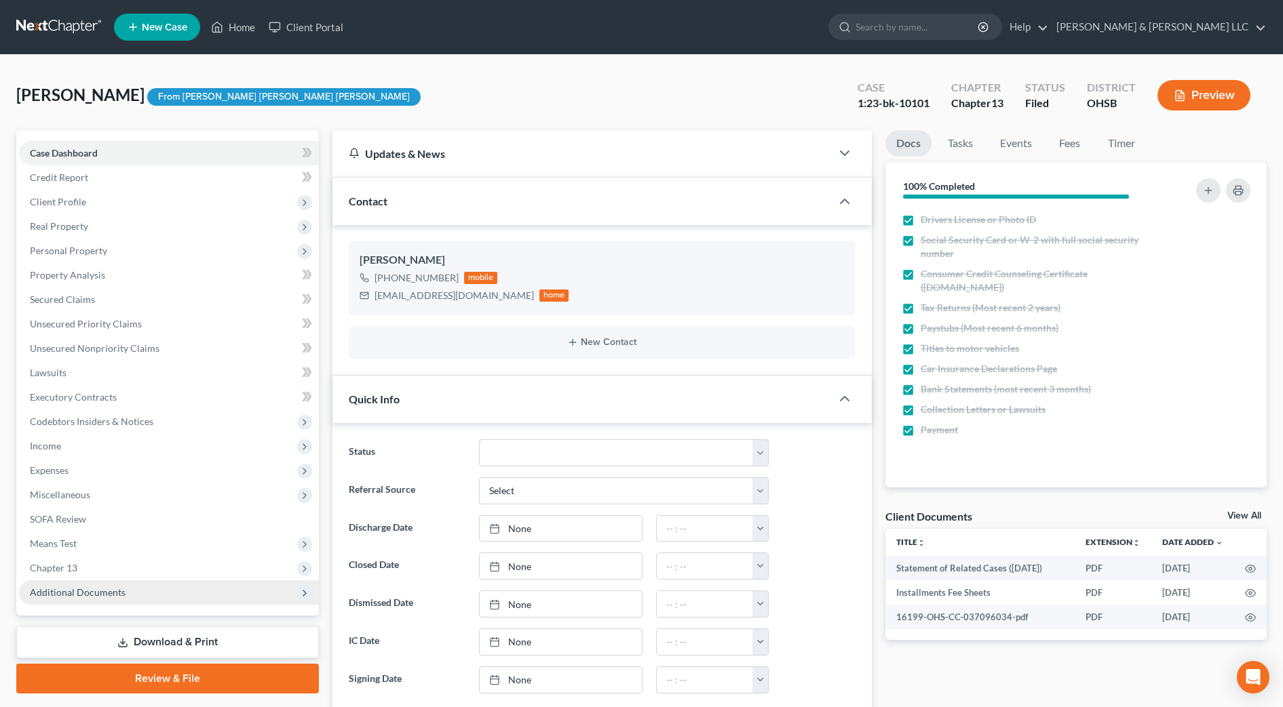
click at [86, 595] on span "Additional Documents" at bounding box center [78, 593] width 96 height 12
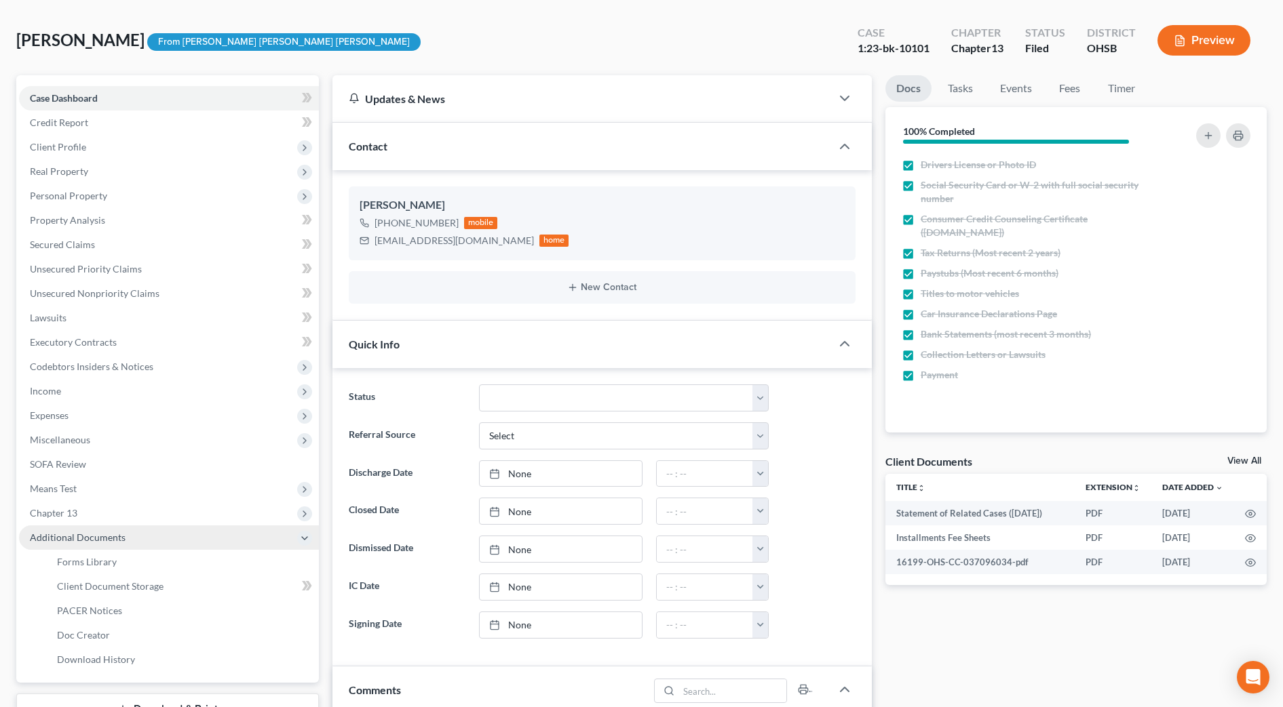
scroll to position [85, 0]
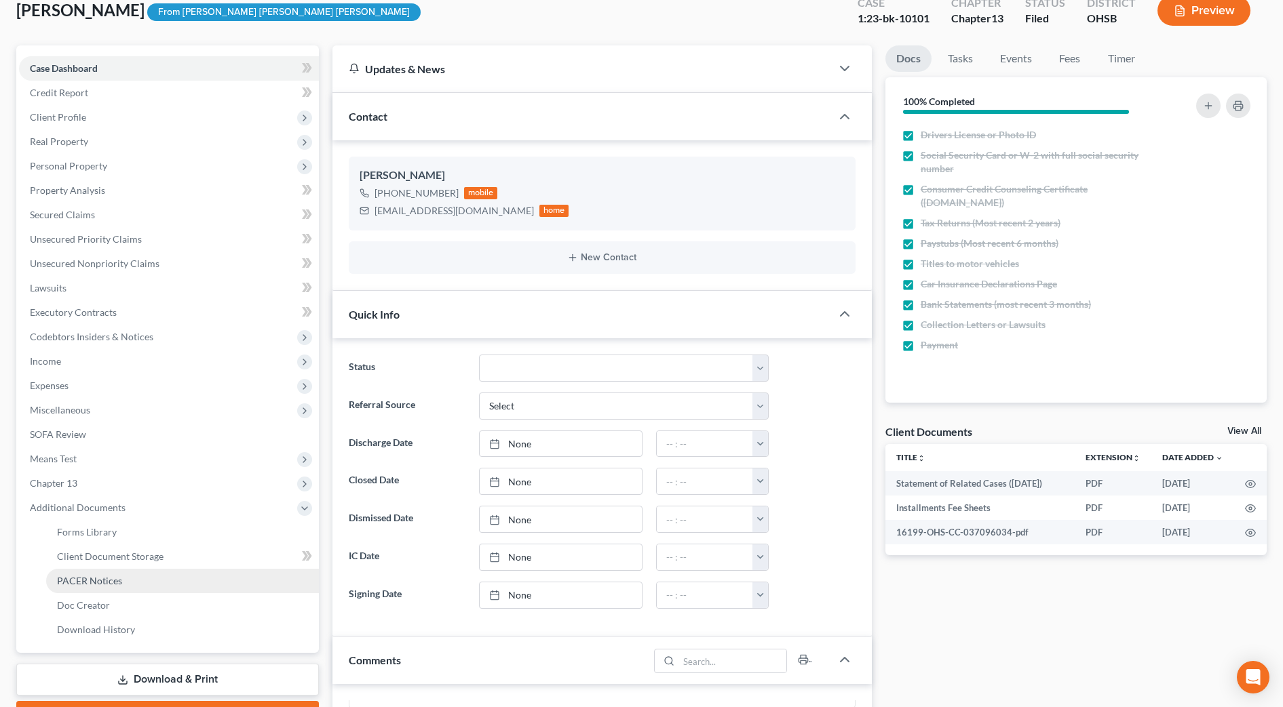
click at [87, 581] on span "PACER Notices" at bounding box center [89, 581] width 65 height 12
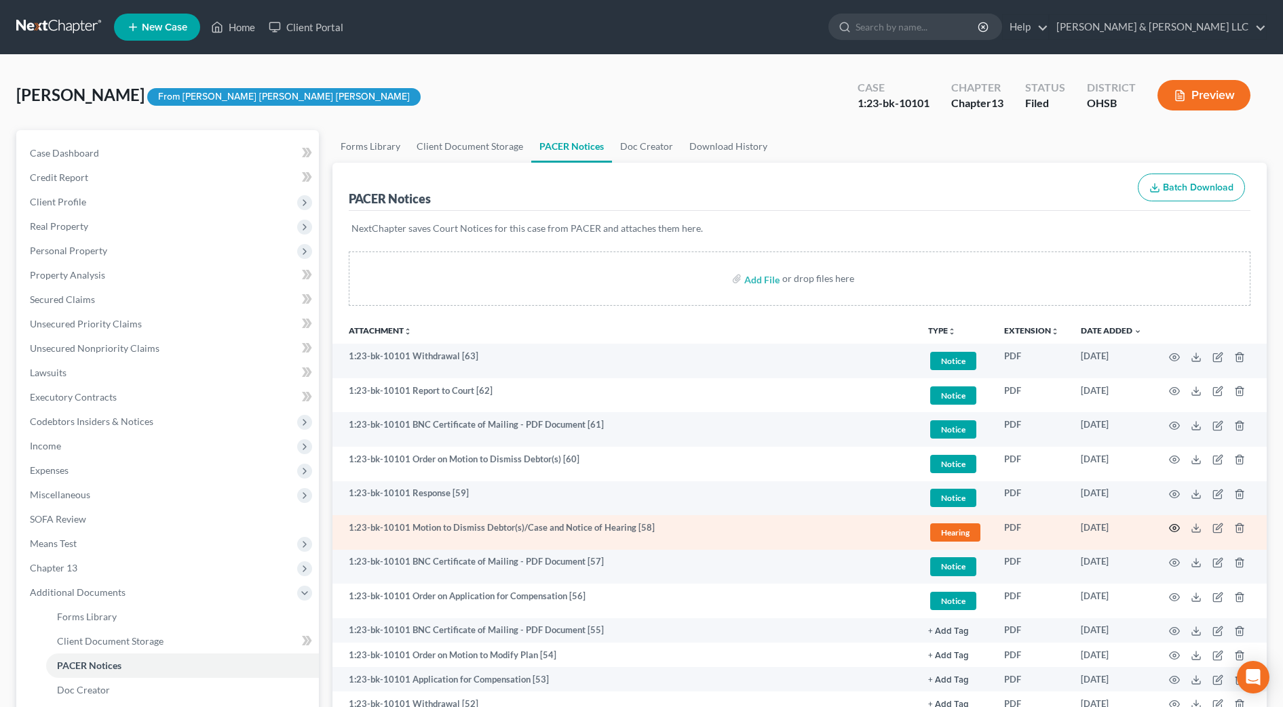
click at [1171, 524] on icon "button" at bounding box center [1174, 528] width 11 height 11
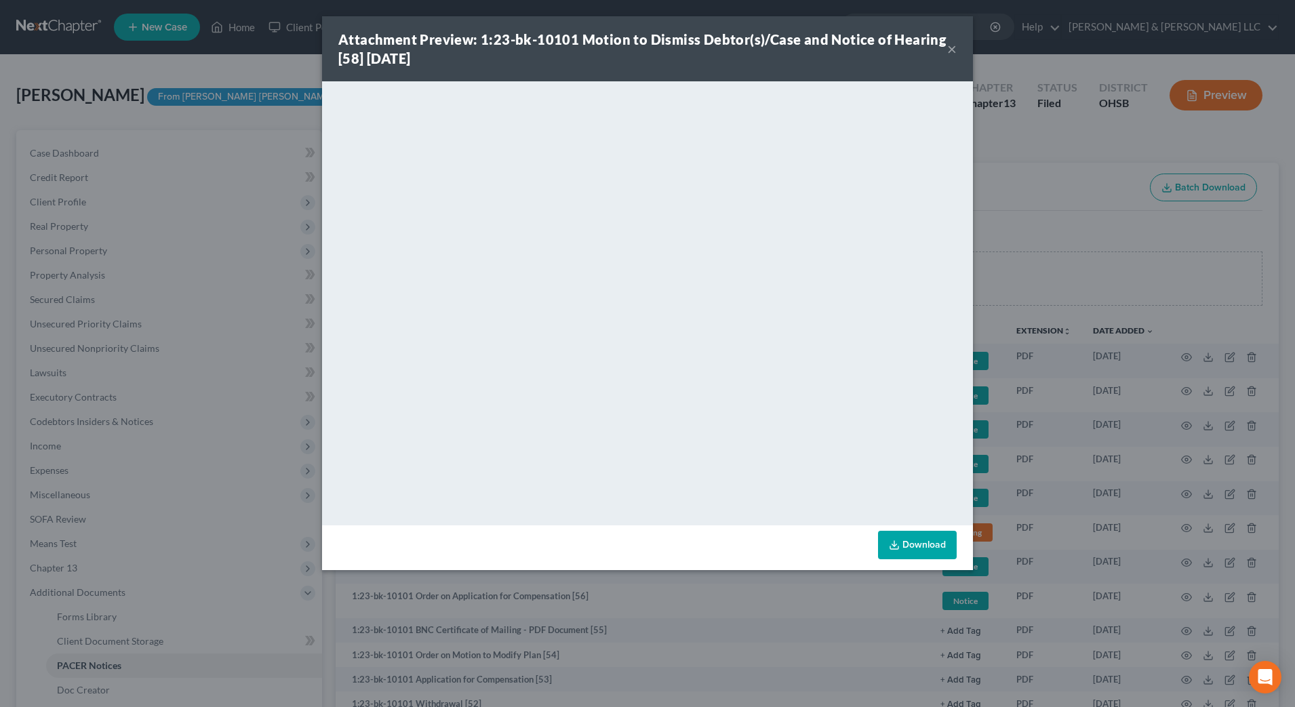
click at [952, 46] on button "×" at bounding box center [952, 49] width 9 height 16
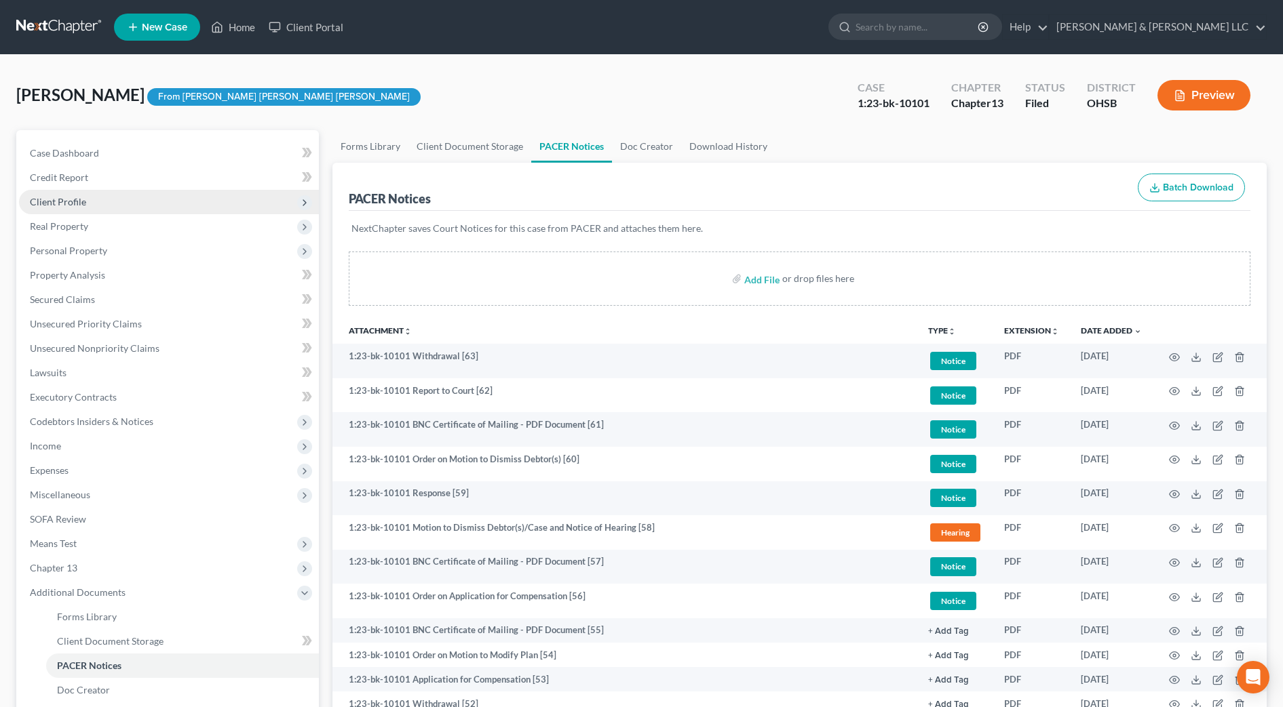
click at [106, 202] on span "Client Profile" at bounding box center [169, 202] width 300 height 24
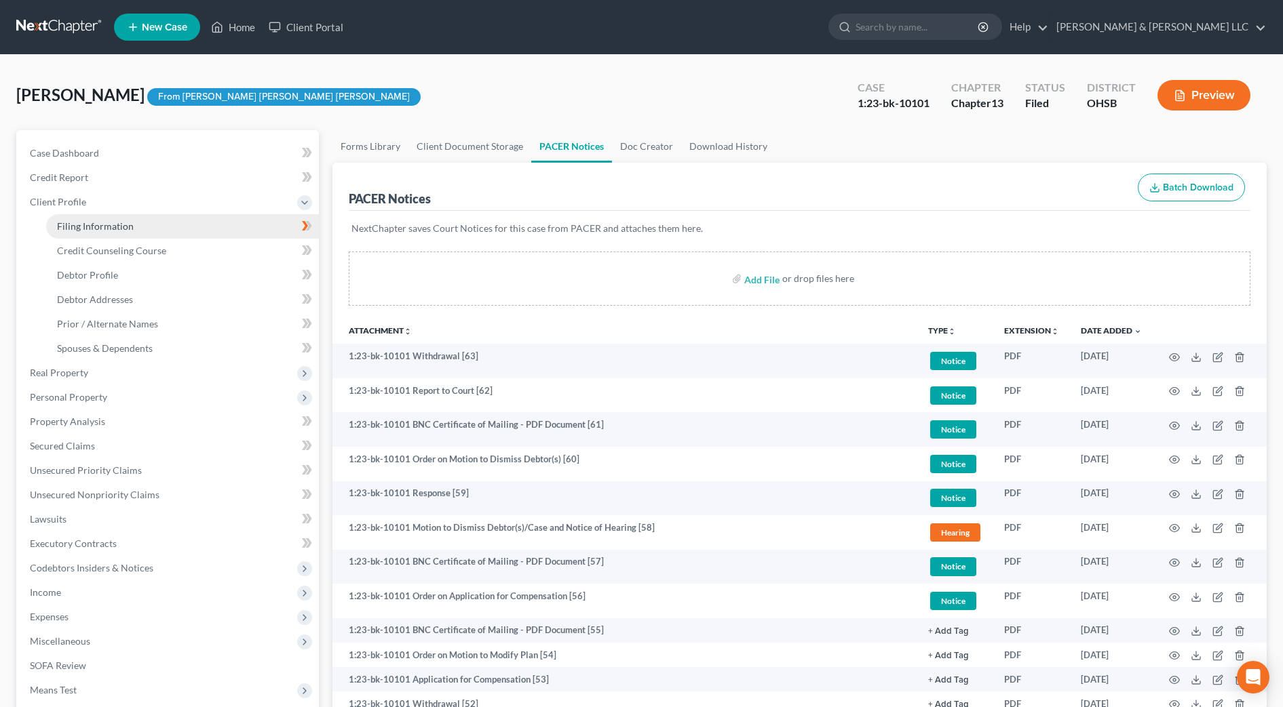
click at [105, 232] on link "Filing Information" at bounding box center [182, 226] width 273 height 24
select select "1"
select select "0"
select select "3"
select select "62"
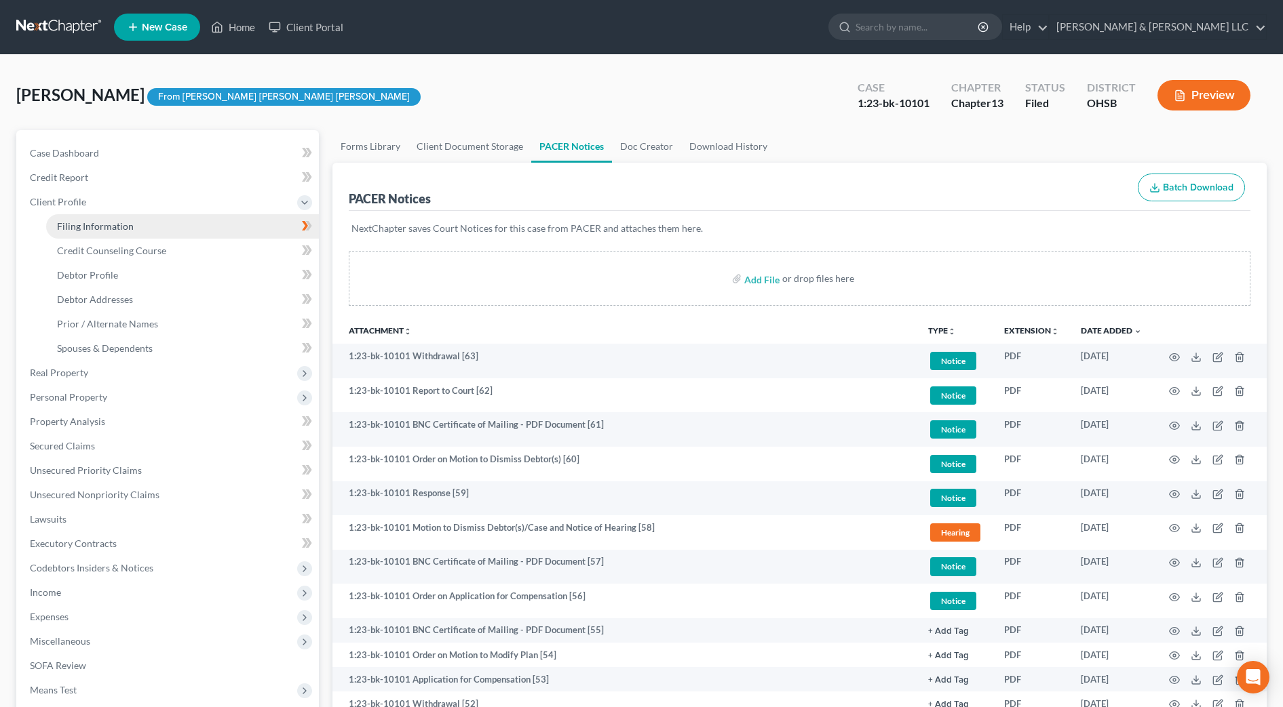
select select "2"
select select "36"
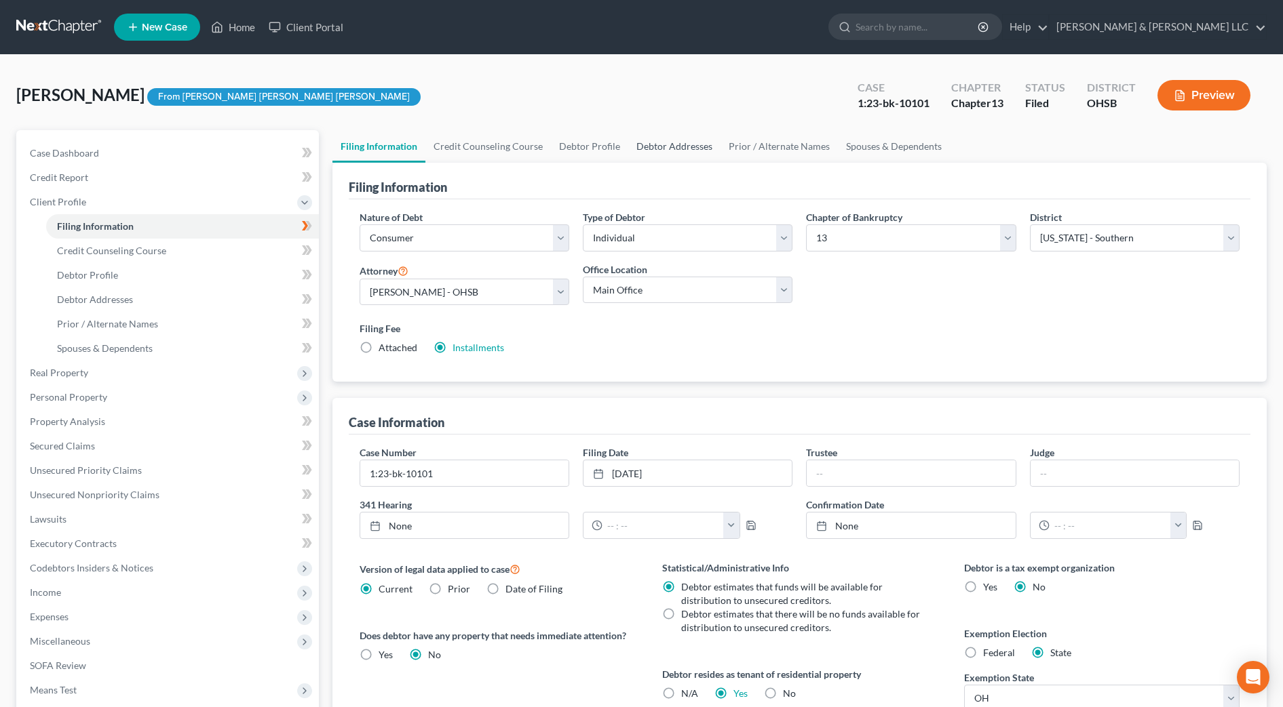
click at [661, 149] on link "Debtor Addresses" at bounding box center [674, 146] width 92 height 33
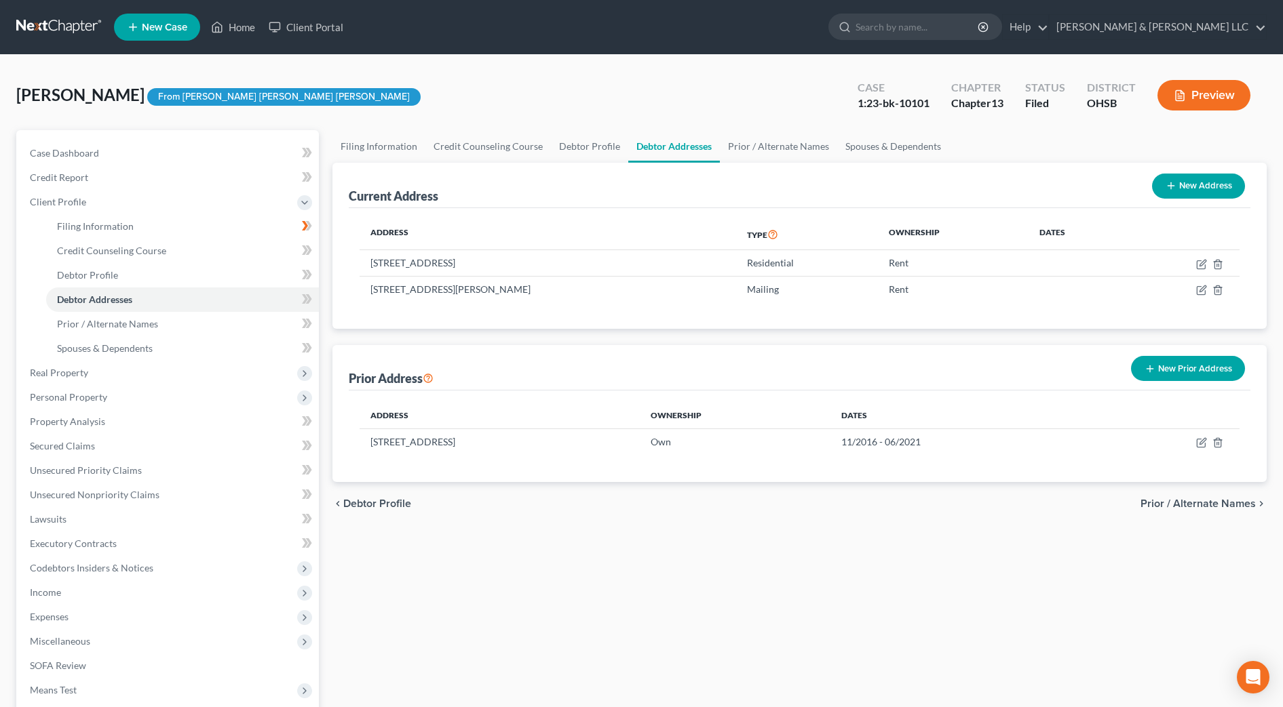
click at [1195, 191] on button "New Address" at bounding box center [1198, 186] width 93 height 25
select select "0"
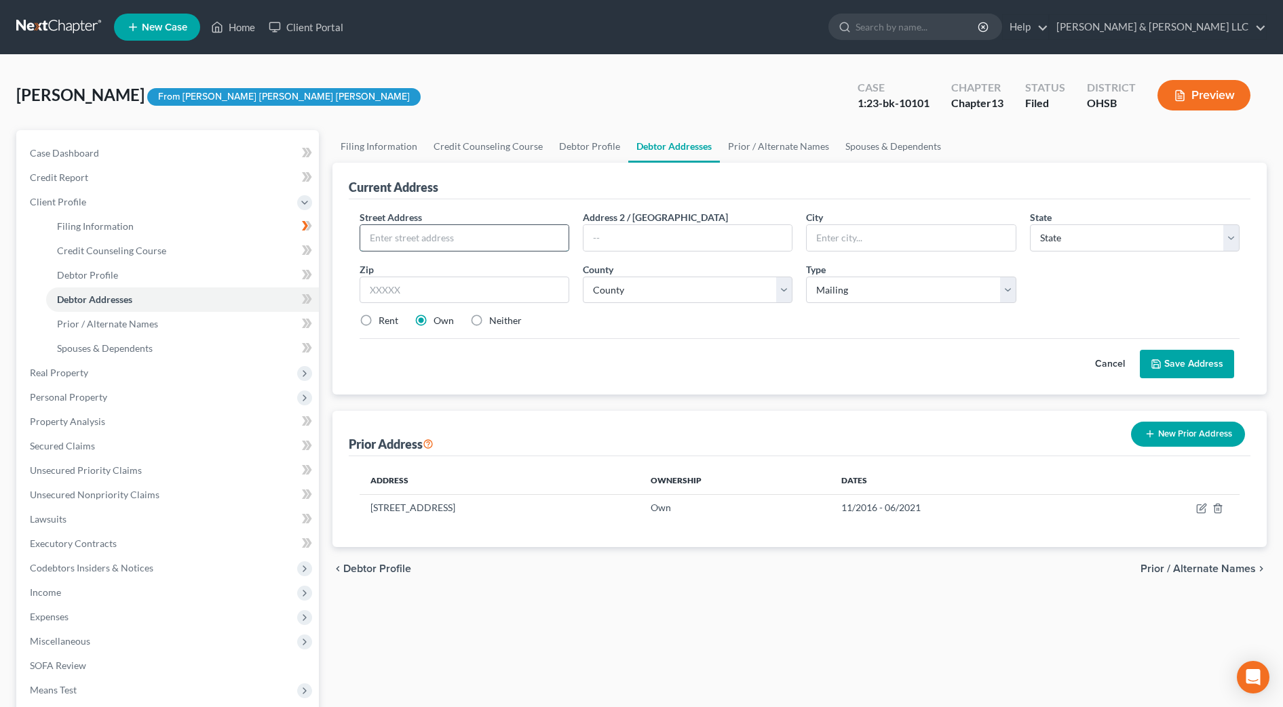
paste input "[STREET_ADDRESS]"
type input "[STREET_ADDRESS]"
click at [459, 281] on input "text" at bounding box center [464, 290] width 210 height 27
type input "45040"
type input "[PERSON_NAME]"
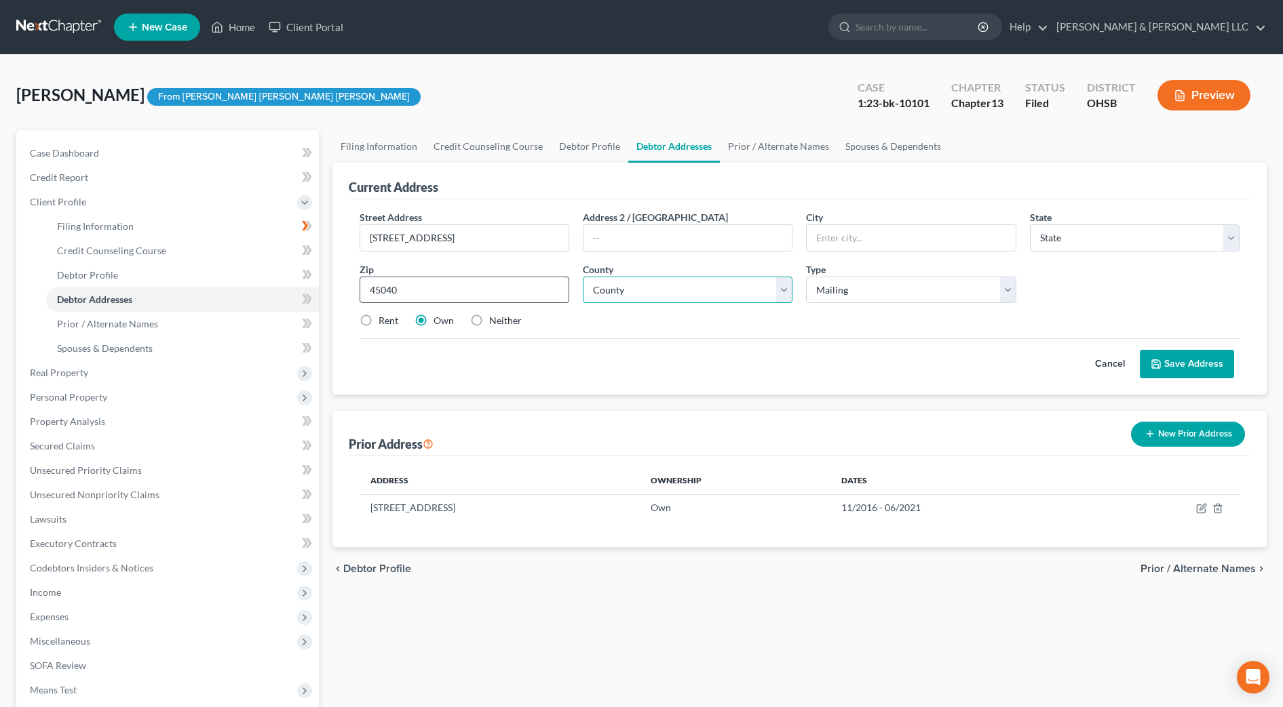
select select "36"
drag, startPoint x: 485, startPoint y: 237, endPoint x: 589, endPoint y: 246, distance: 104.8
click at [589, 246] on div "Street Address * [STREET_ADDRESS] 4 Address [GEOGRAPHIC_DATA] * [PERSON_NAME][G…" at bounding box center [799, 274] width 893 height 129
click at [488, 239] on input "[STREET_ADDRESS]" at bounding box center [464, 238] width 208 height 26
click at [505, 237] on input "[STREET_ADDRESS]" at bounding box center [464, 238] width 208 height 26
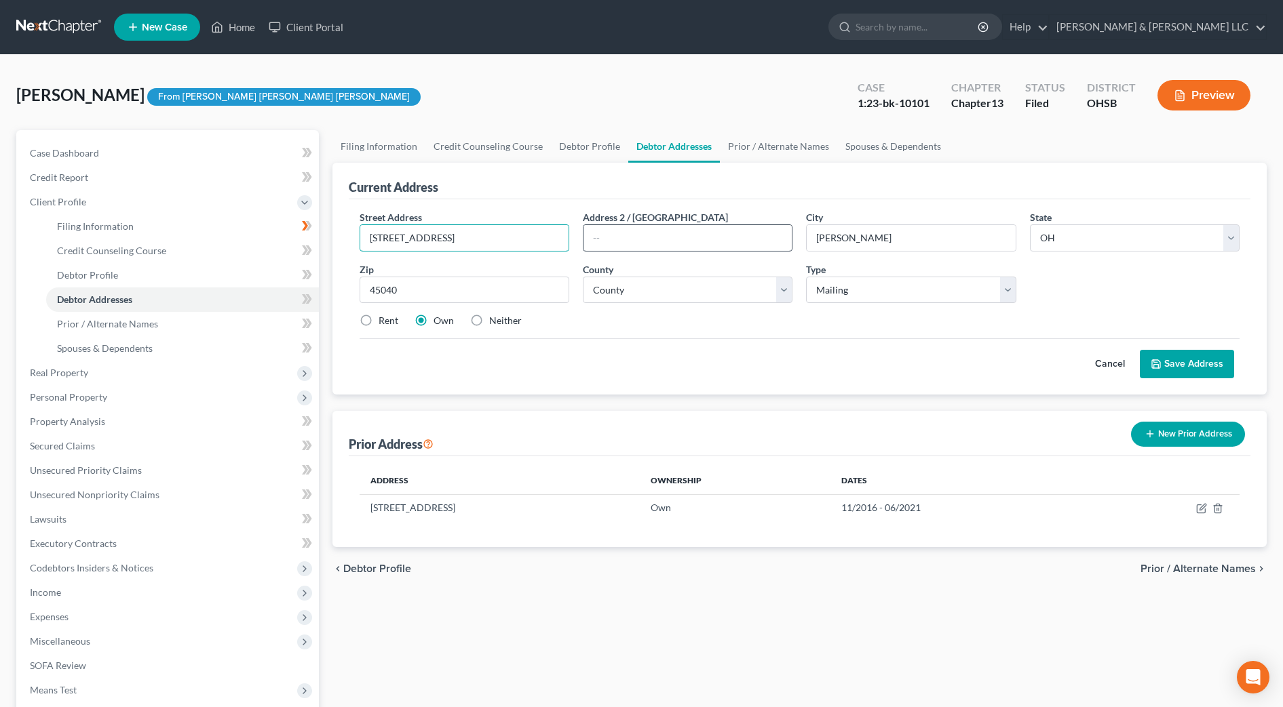
drag, startPoint x: 504, startPoint y: 236, endPoint x: 605, endPoint y: 239, distance: 101.1
click at [605, 239] on div "Street Address * [STREET_ADDRESS] 4 Address [GEOGRAPHIC_DATA] * [PERSON_NAME][G…" at bounding box center [799, 274] width 893 height 129
type input "[STREET_ADDRESS]"
click at [683, 289] on select "County [GEOGRAPHIC_DATA] [GEOGRAPHIC_DATA] [GEOGRAPHIC_DATA] [GEOGRAPHIC_DATA] …" at bounding box center [688, 290] width 210 height 27
select select "30"
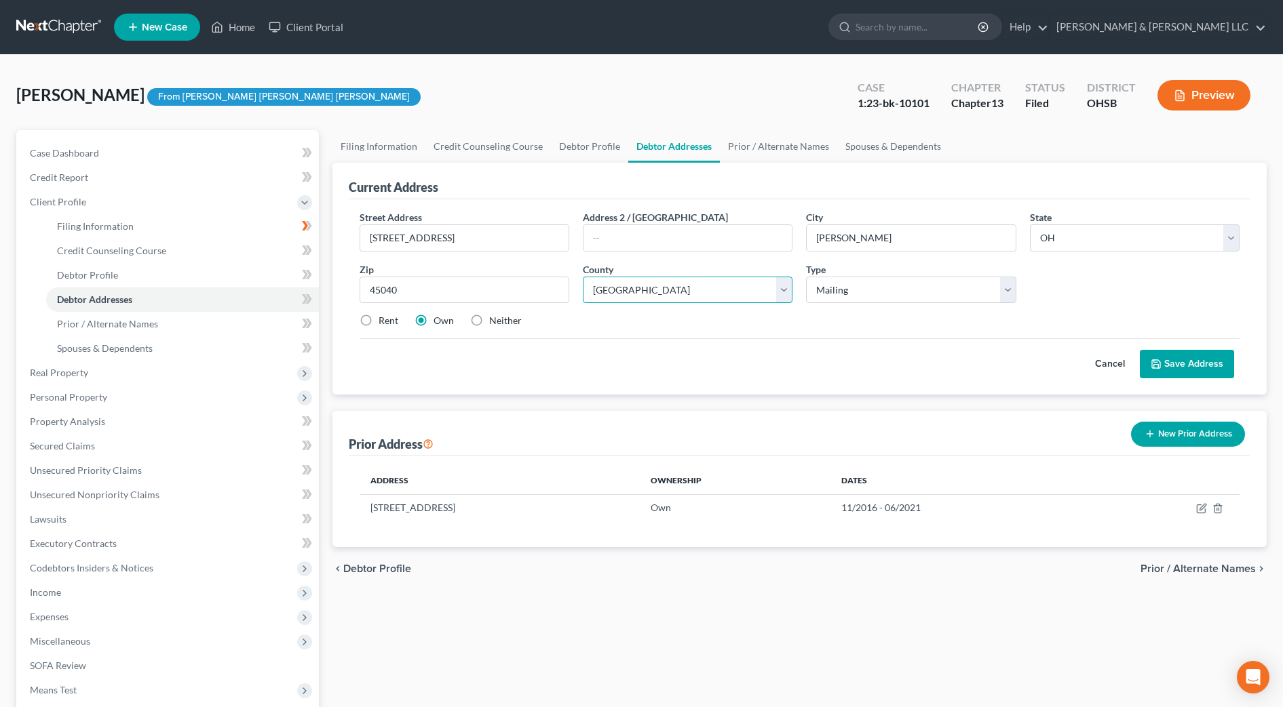
click at [583, 277] on select "County [GEOGRAPHIC_DATA] [GEOGRAPHIC_DATA] [GEOGRAPHIC_DATA] [GEOGRAPHIC_DATA] …" at bounding box center [688, 290] width 210 height 27
click at [391, 324] on label "Rent" at bounding box center [388, 321] width 20 height 14
click at [391, 323] on input "Rent" at bounding box center [388, 318] width 9 height 9
radio input "true"
click at [1183, 358] on button "Save Address" at bounding box center [1186, 364] width 94 height 28
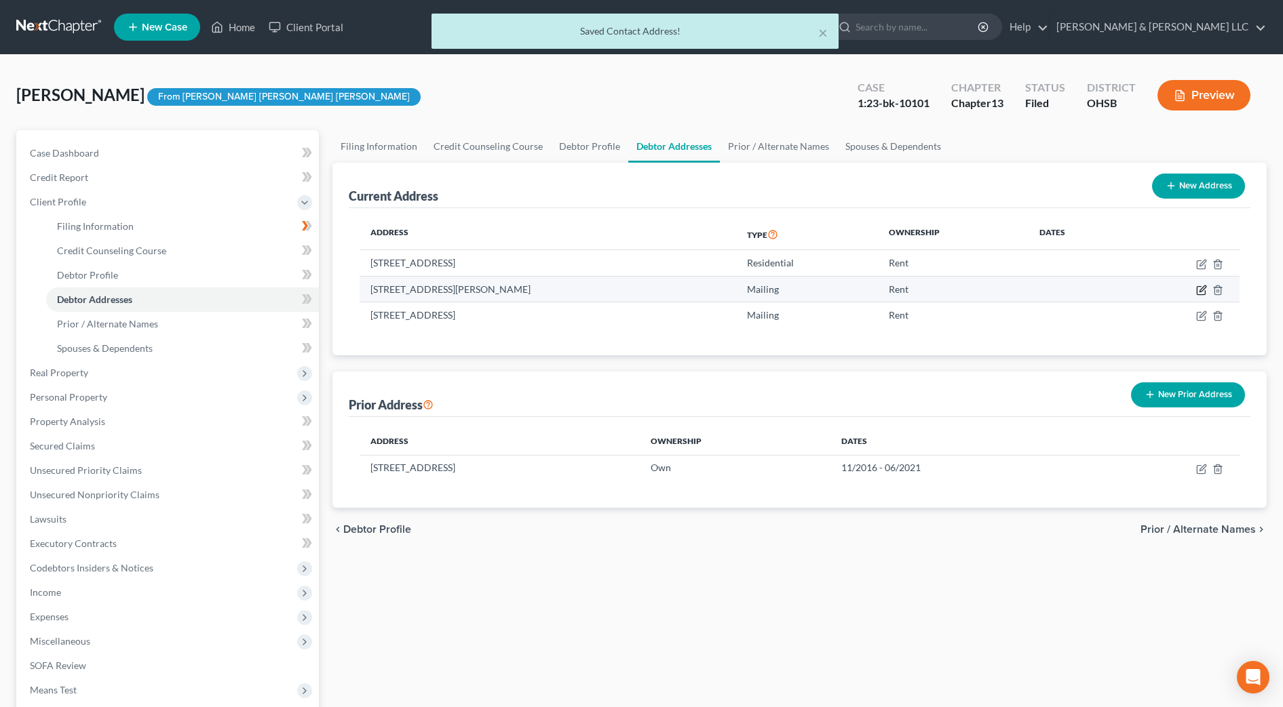
click at [1203, 290] on icon "button" at bounding box center [1201, 290] width 11 height 11
select select "36"
select select "30"
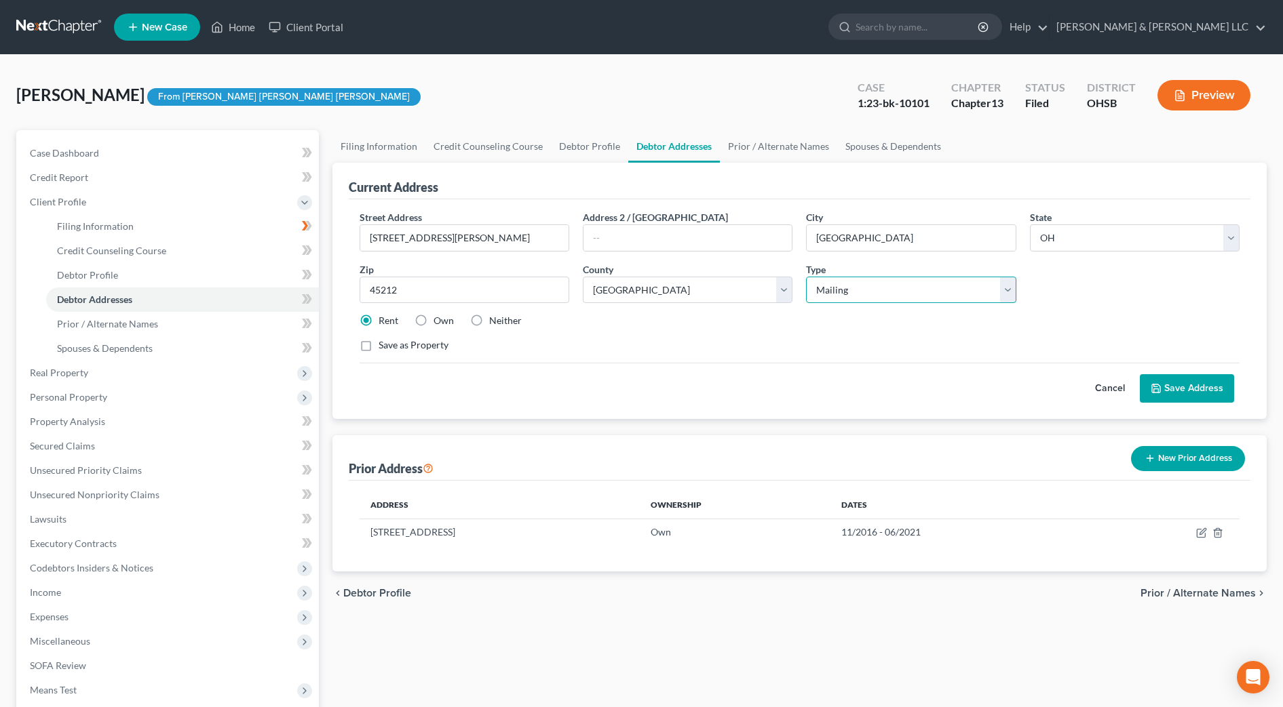
click at [880, 286] on select "Select Mailing Rental Business" at bounding box center [911, 290] width 210 height 27
select select "1"
click at [806, 277] on select "Select Mailing Rental Business" at bounding box center [911, 290] width 210 height 27
click at [1156, 388] on icon at bounding box center [1155, 388] width 11 height 11
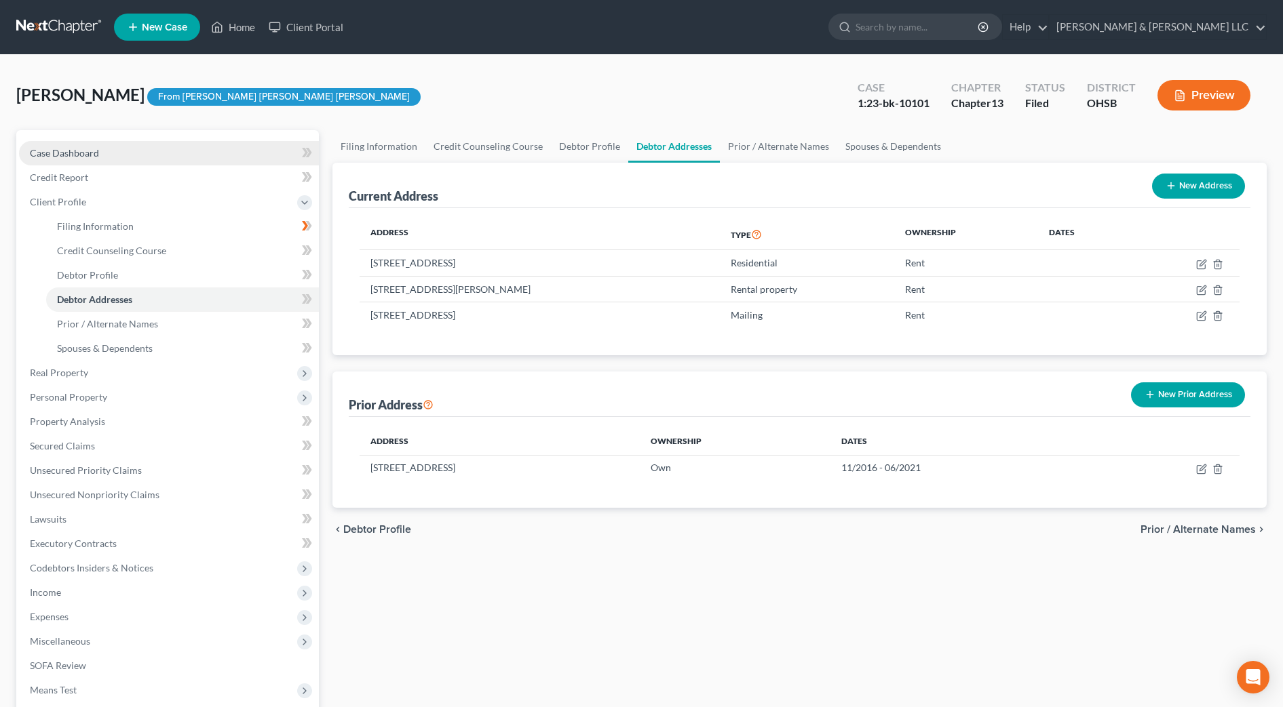
click at [140, 150] on link "Case Dashboard" at bounding box center [169, 153] width 300 height 24
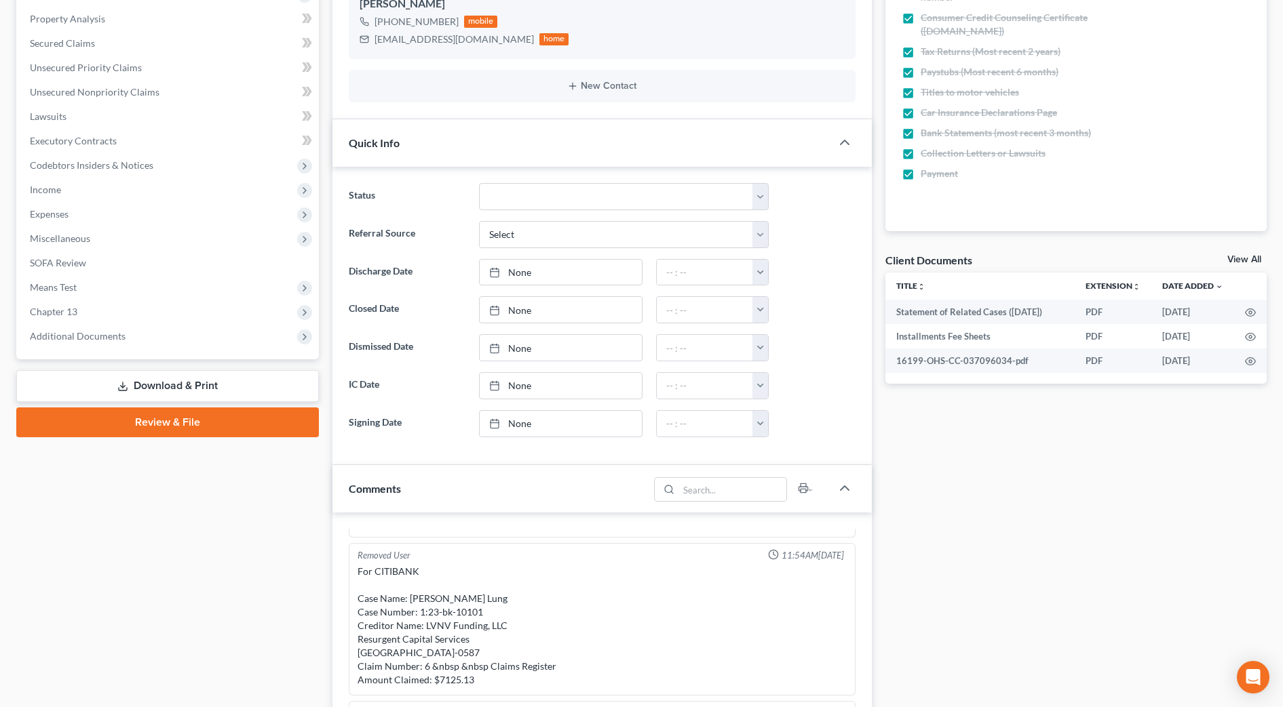
scroll to position [424, 0]
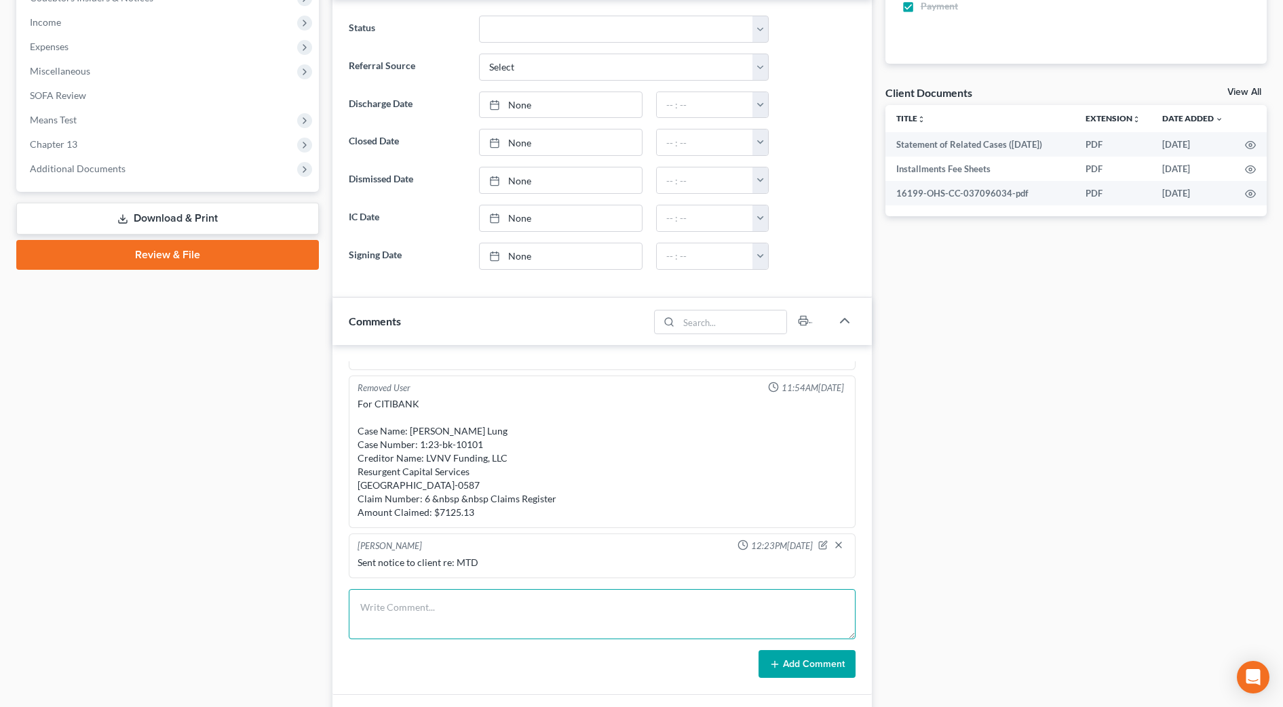
paste textarea "[STREET_ADDRESS]"
type textarea "New address: [STREET_ADDRESS]"
click at [816, 669] on button "Add Comment" at bounding box center [806, 664] width 97 height 28
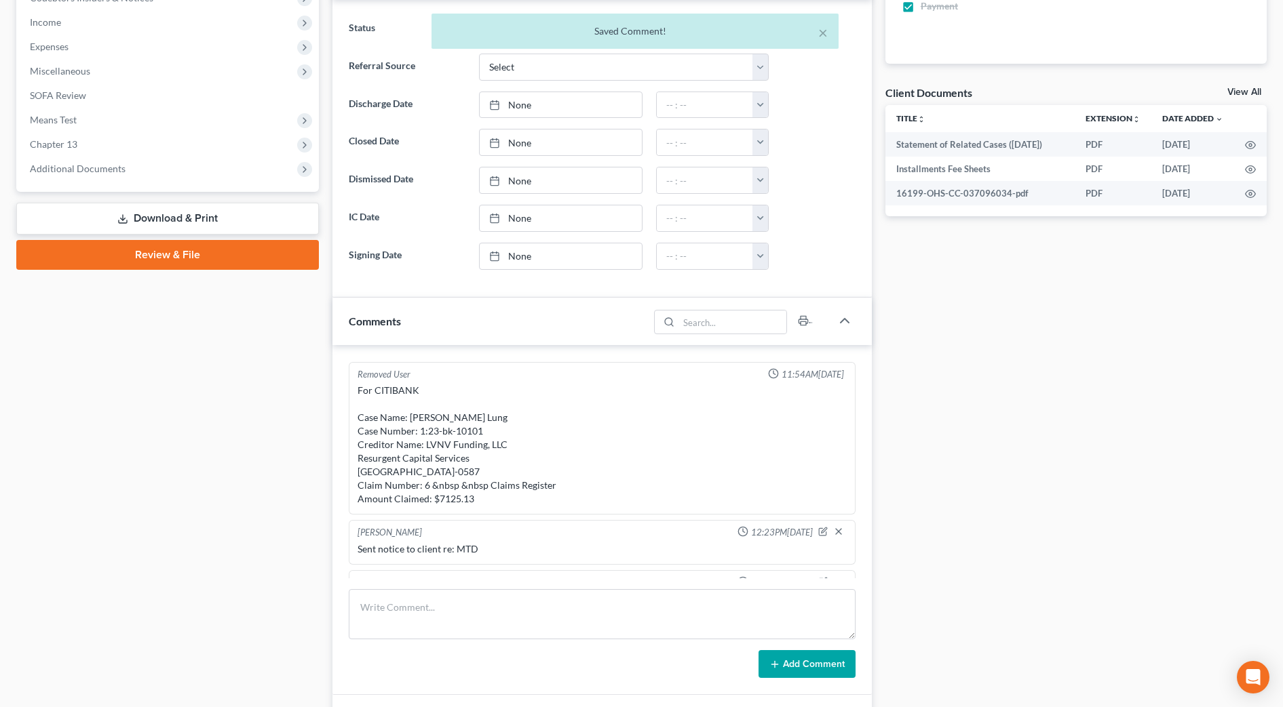
scroll to position [193, 0]
